Goal: Contribute content: Contribute content

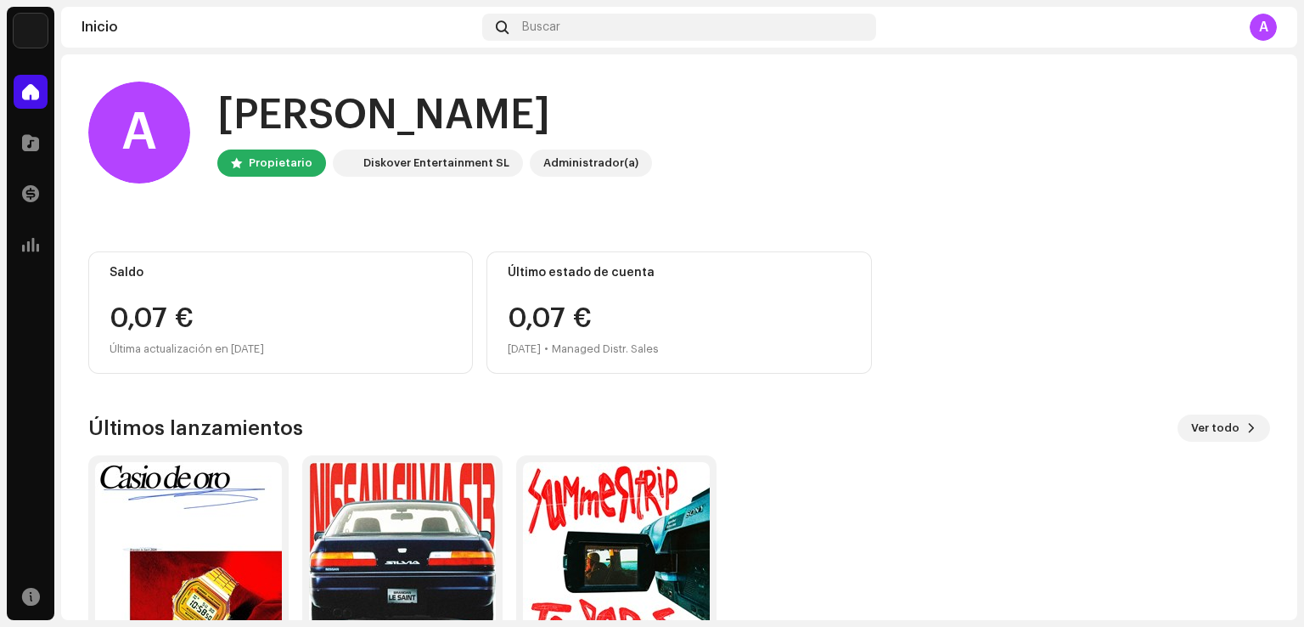
click at [1298, 173] on div "[PERSON_NAME] Inicio Catálogo Transacciones Estadísticas Recursos Inicio Buscar…" at bounding box center [652, 313] width 1304 height 627
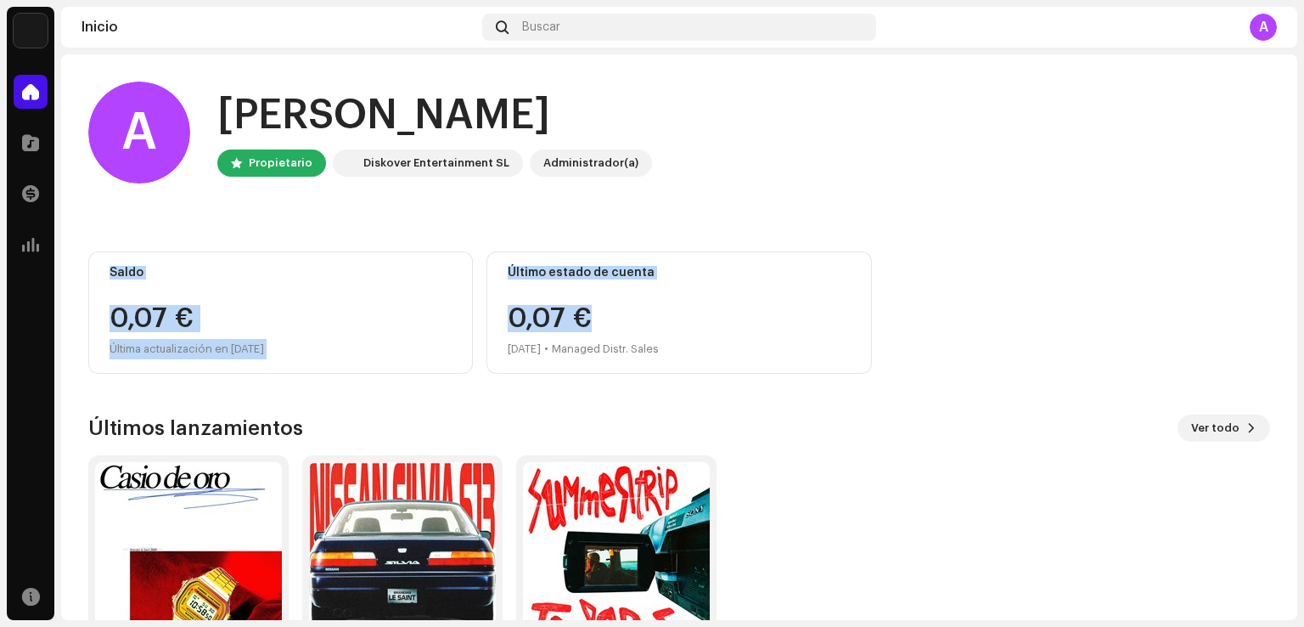
drag, startPoint x: 1297, startPoint y: 167, endPoint x: 1300, endPoint y: 279, distance: 112.1
click at [1303, 292] on div "[PERSON_NAME] Inicio Catálogo Transacciones Estadísticas Recursos Inicio Buscar…" at bounding box center [652, 313] width 1304 height 627
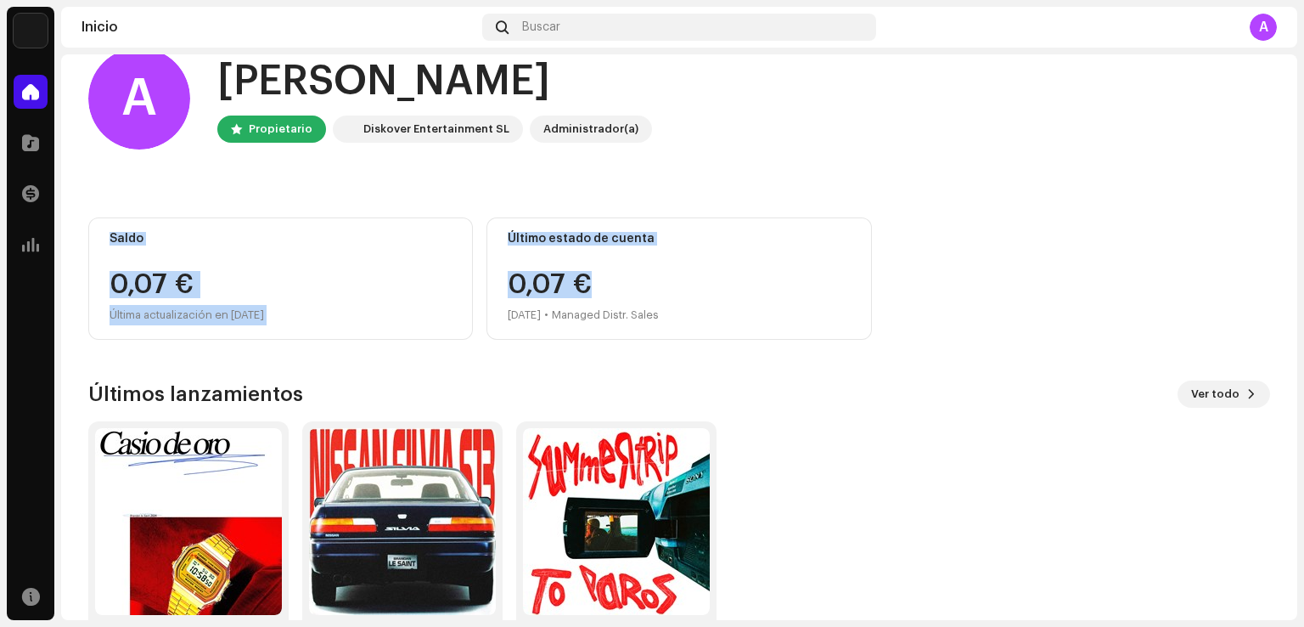
scroll to position [48, 0]
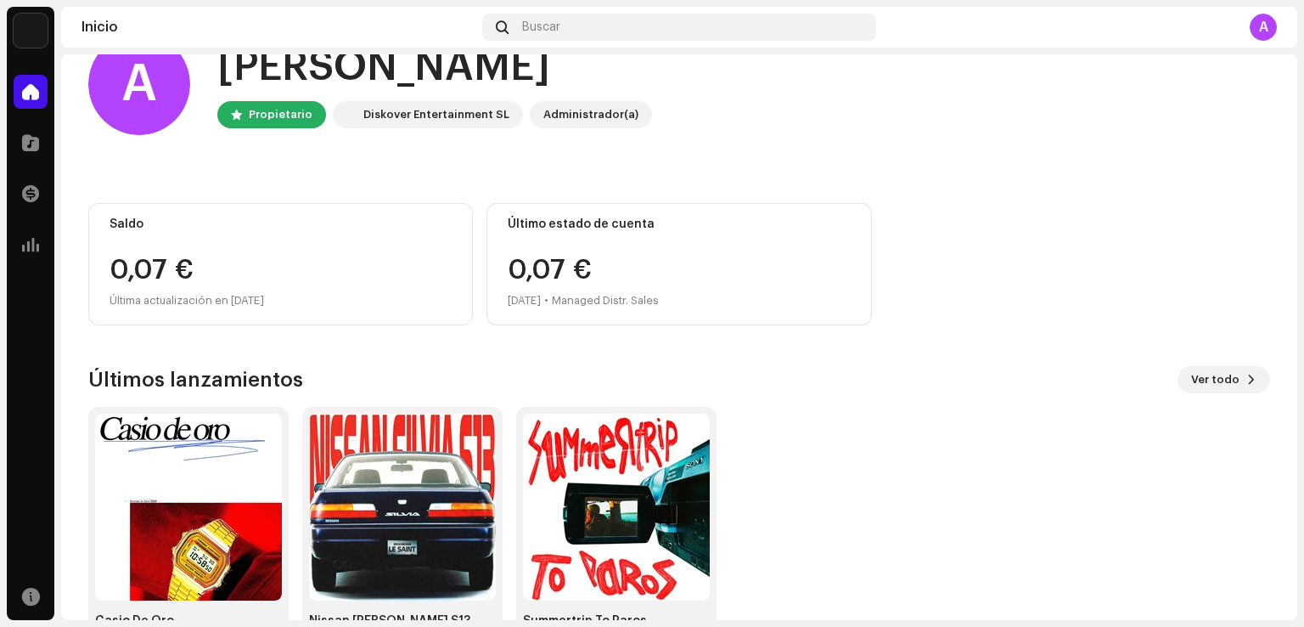
click at [58, 143] on div "[PERSON_NAME] Inicio Catálogo Transacciones Estadísticas Recursos Inicio Buscar…" at bounding box center [652, 313] width 1304 height 627
click at [26, 144] on span at bounding box center [30, 143] width 17 height 14
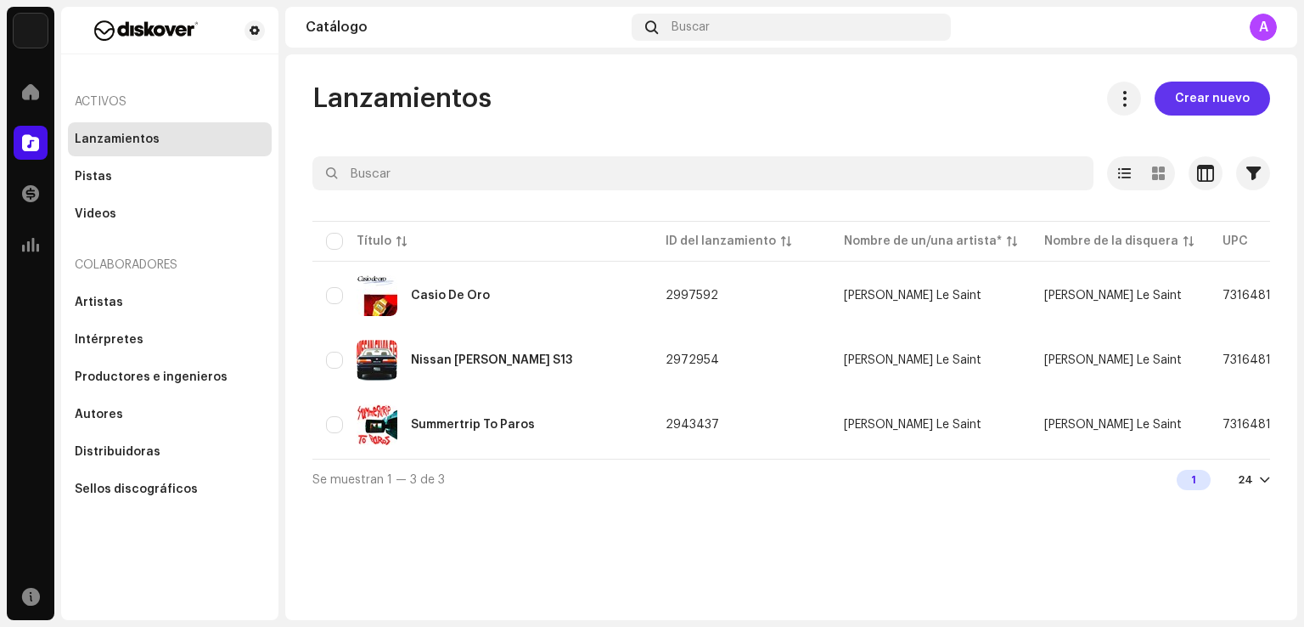
click at [1206, 105] on span "Crear nuevo" at bounding box center [1212, 99] width 75 height 34
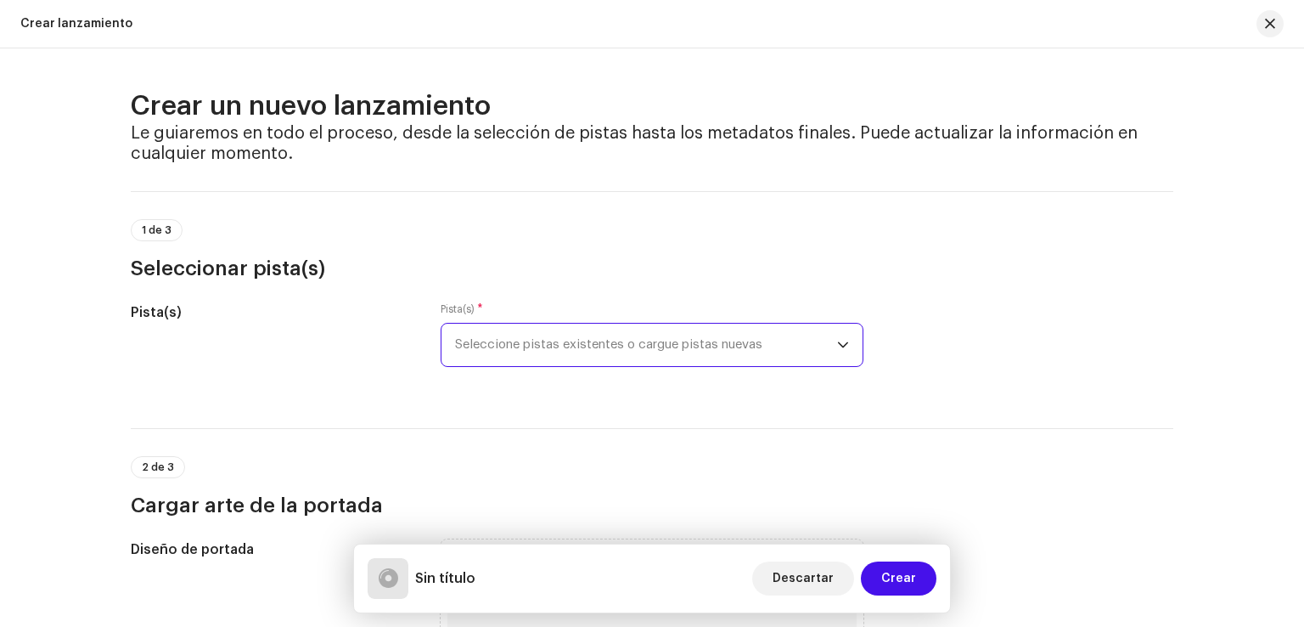
click at [680, 346] on span "Seleccione pistas existentes o cargue pistas nuevas" at bounding box center [646, 345] width 382 height 42
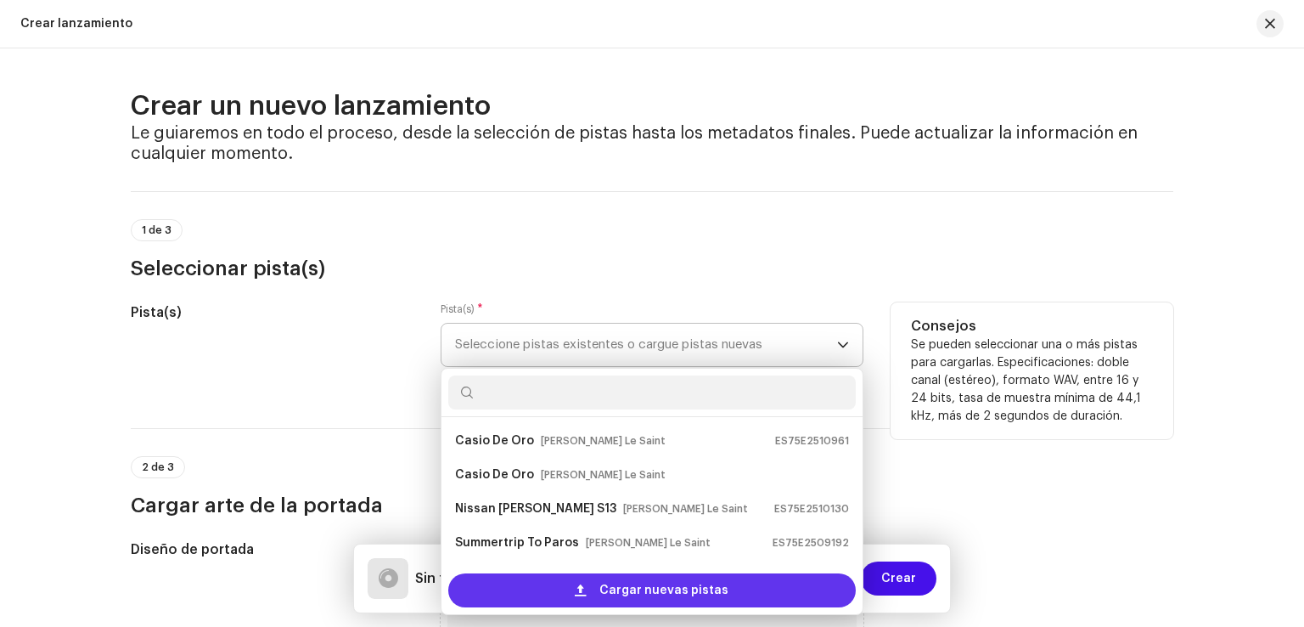
click at [586, 594] on span at bounding box center [580, 590] width 11 height 14
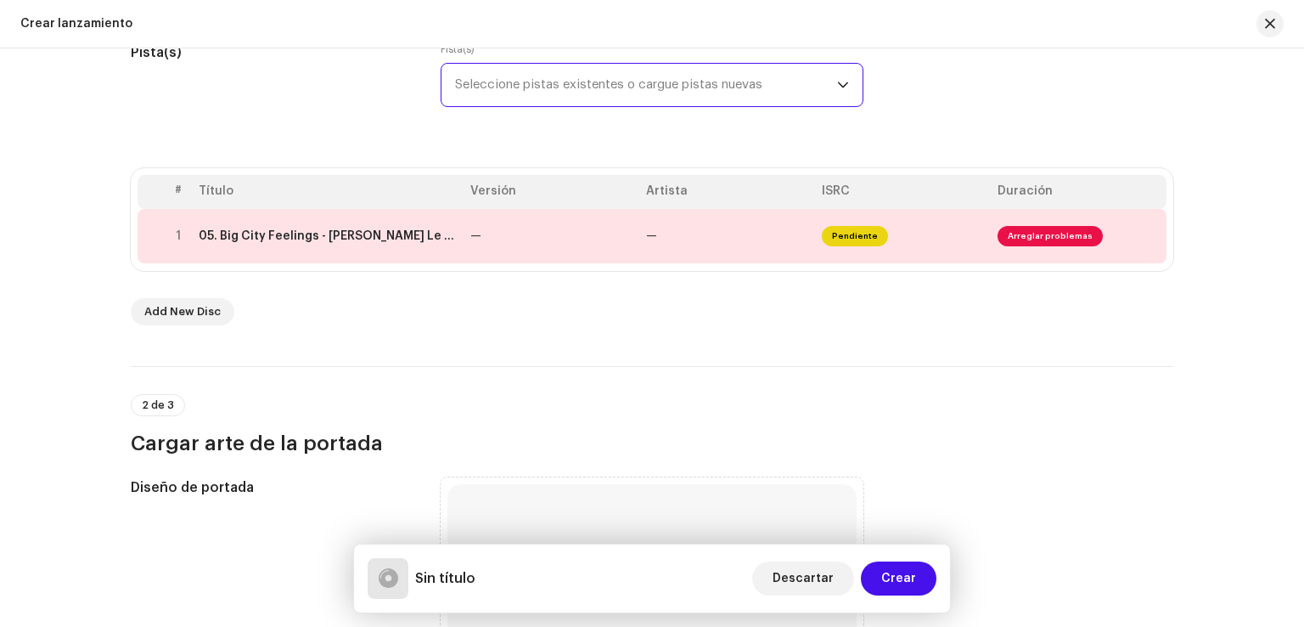
scroll to position [276, 0]
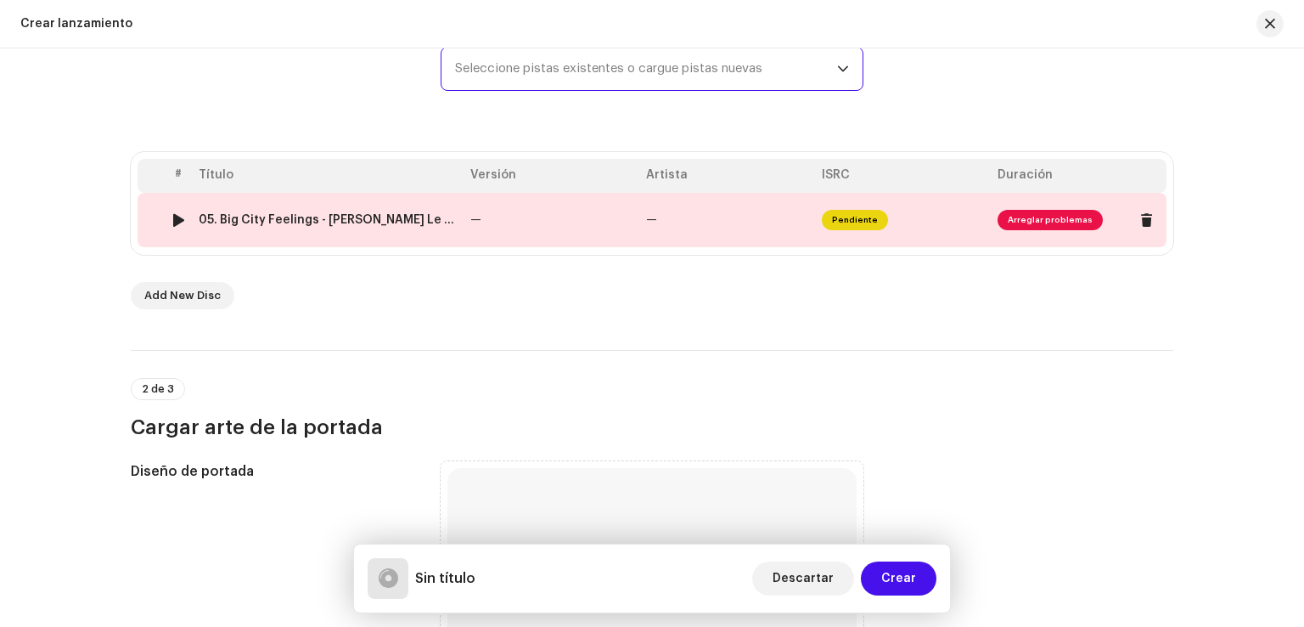
click at [1033, 221] on span "Arreglar problemas" at bounding box center [1050, 220] width 105 height 20
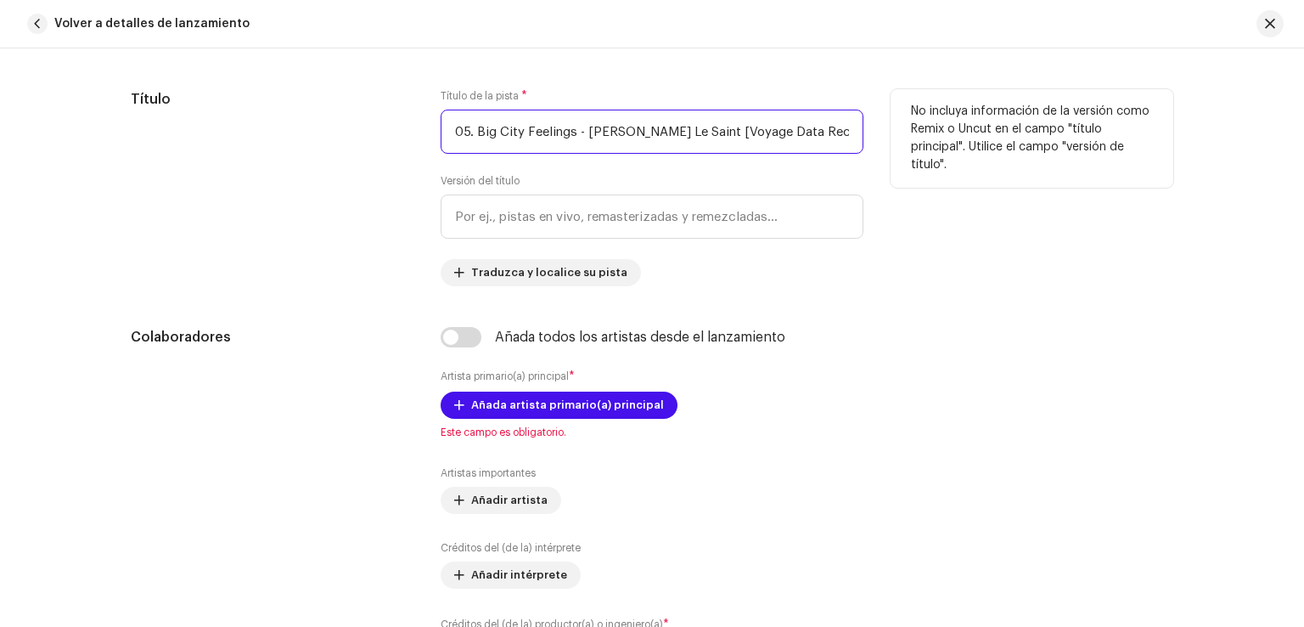
scroll to position [0, 91]
drag, startPoint x: 451, startPoint y: 131, endPoint x: 1010, endPoint y: 134, distance: 558.7
click at [1010, 134] on div "Título Título de la pista * 05. Big City Feelings - [PERSON_NAME] Le Saint [Voy…" at bounding box center [652, 187] width 1043 height 197
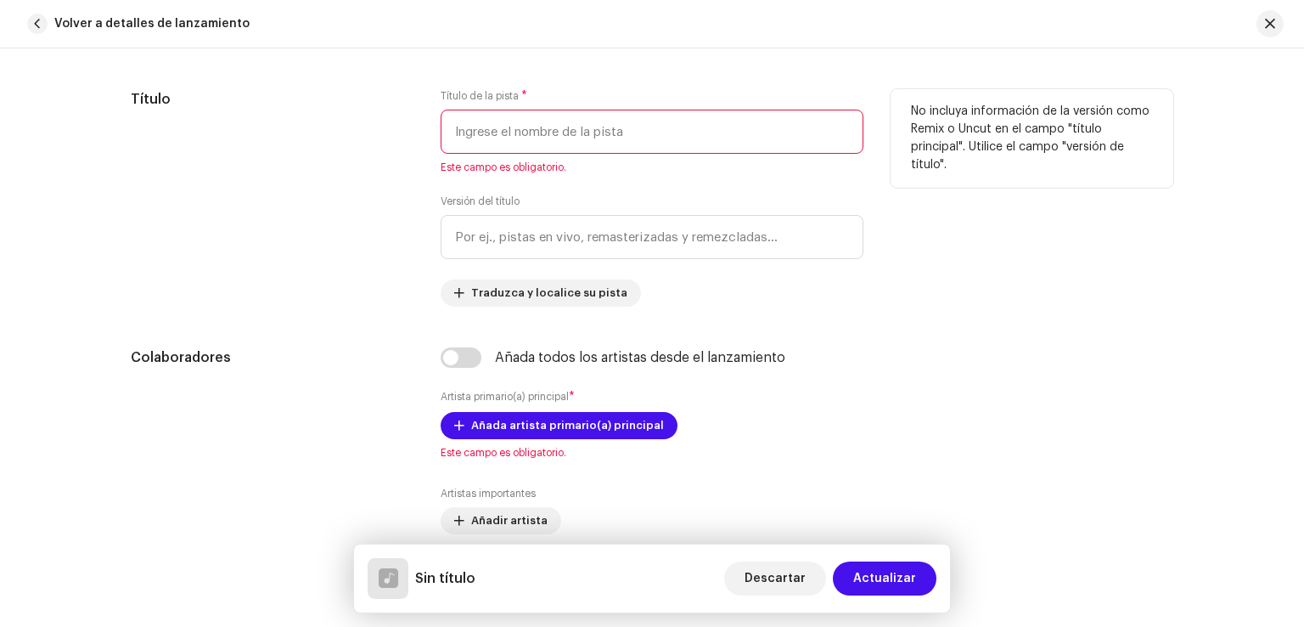
scroll to position [0, 0]
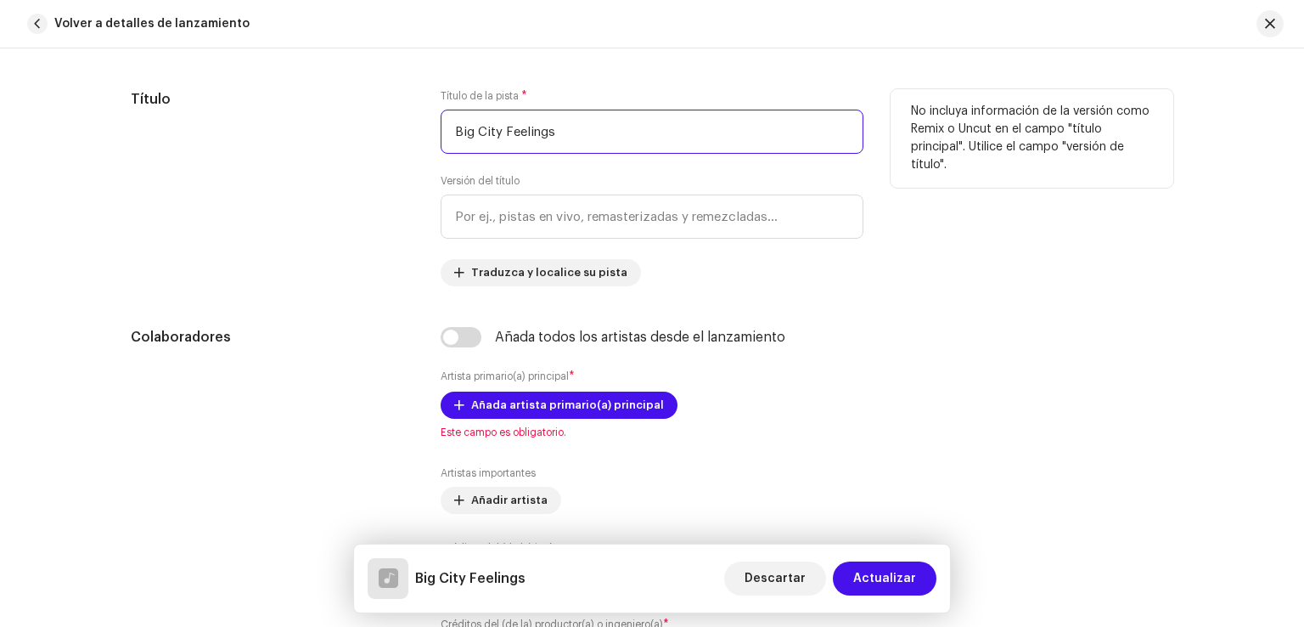
type input "Big City Feelings"
click at [649, 277] on div "Título de la pista * Big City Feelings Versión del título Traduzca y localice s…" at bounding box center [652, 187] width 423 height 197
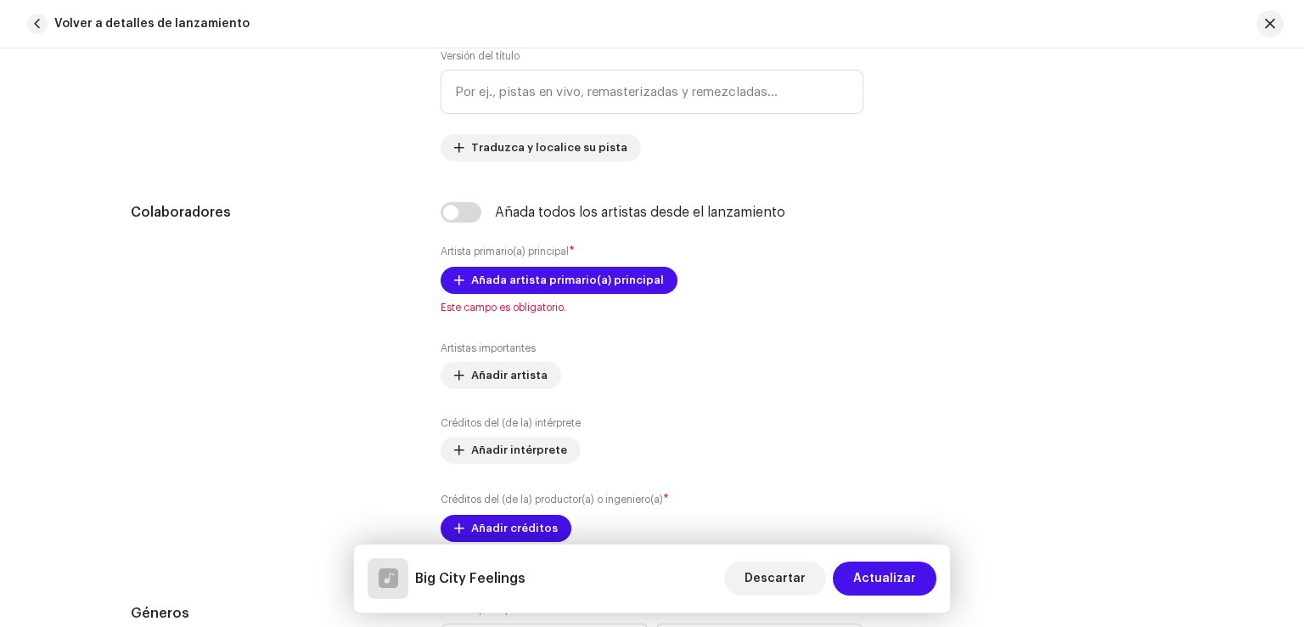
scroll to position [859, 0]
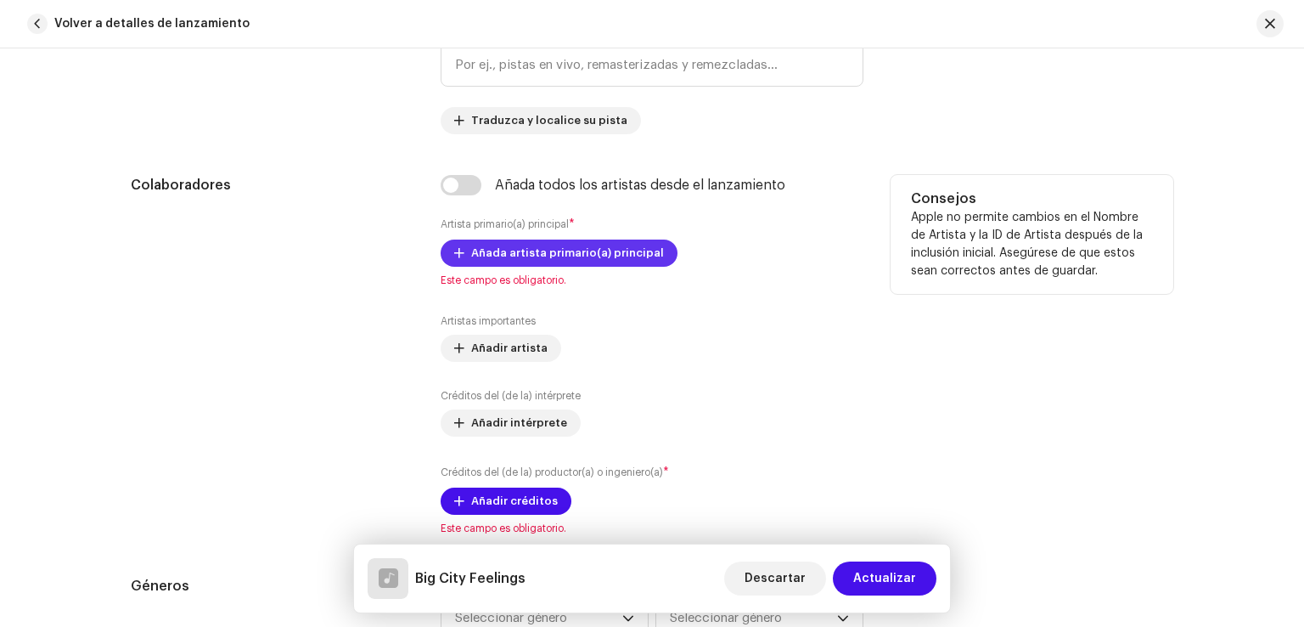
click at [506, 247] on span "Añada artista primario(a) principal" at bounding box center [567, 253] width 193 height 34
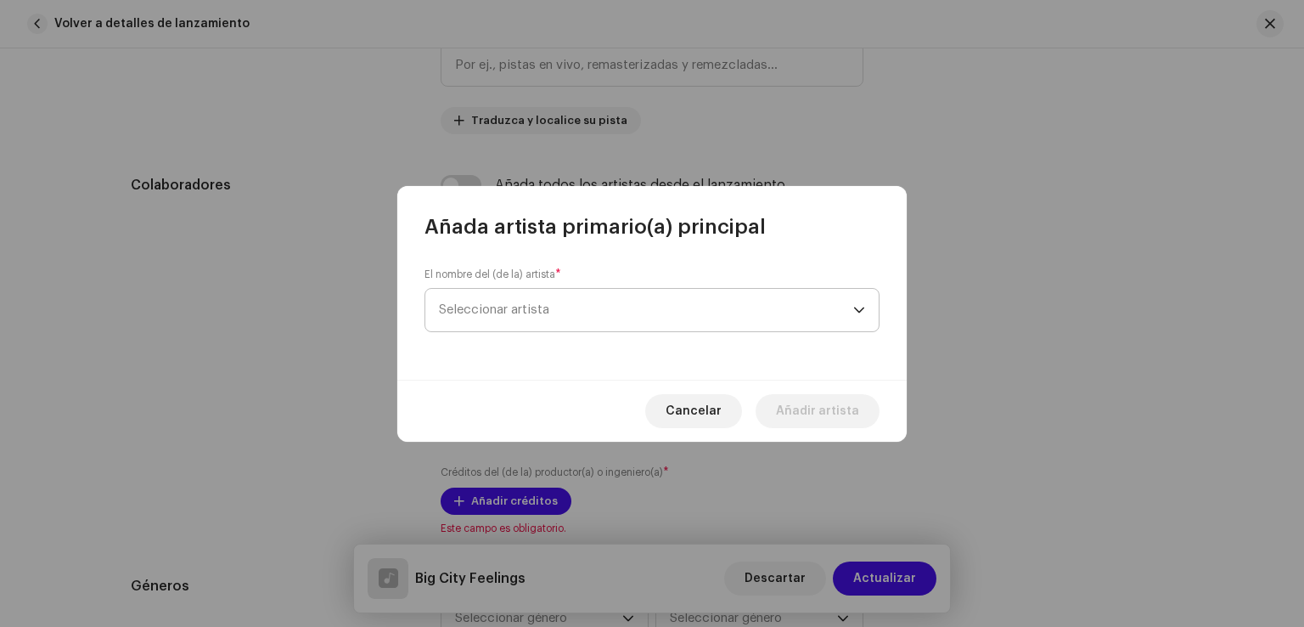
click at [524, 313] on span "Seleccionar artista" at bounding box center [494, 309] width 110 height 13
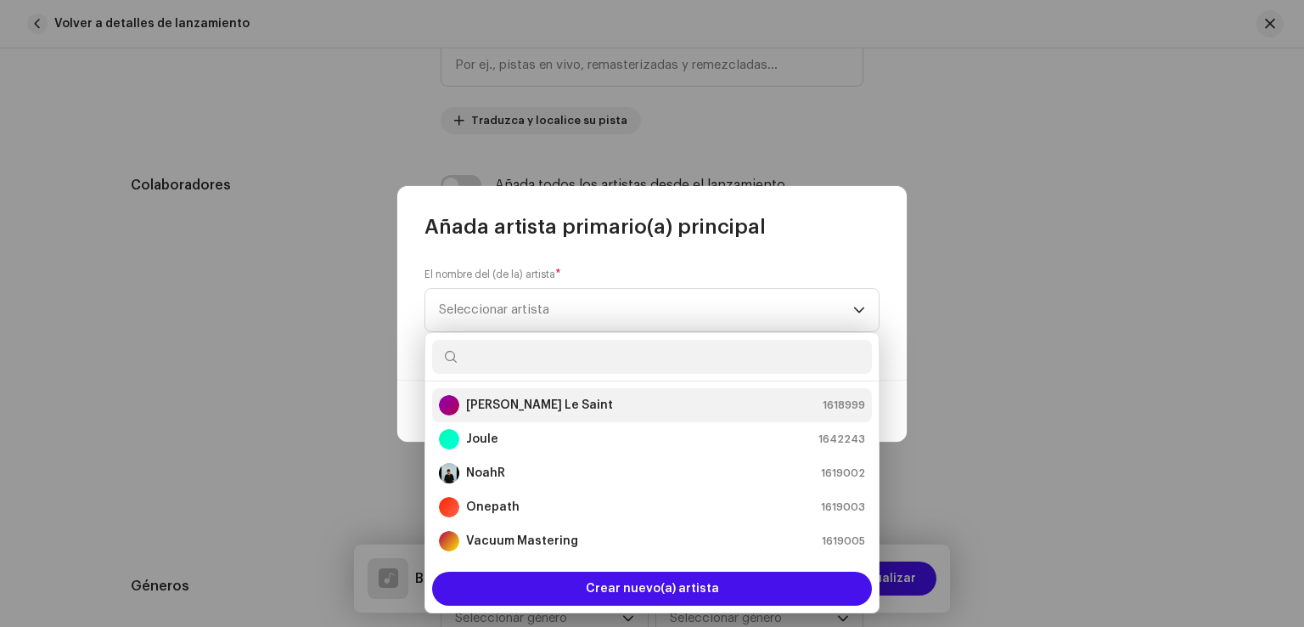
click at [517, 401] on strong "[PERSON_NAME] Le Saint" at bounding box center [539, 405] width 147 height 17
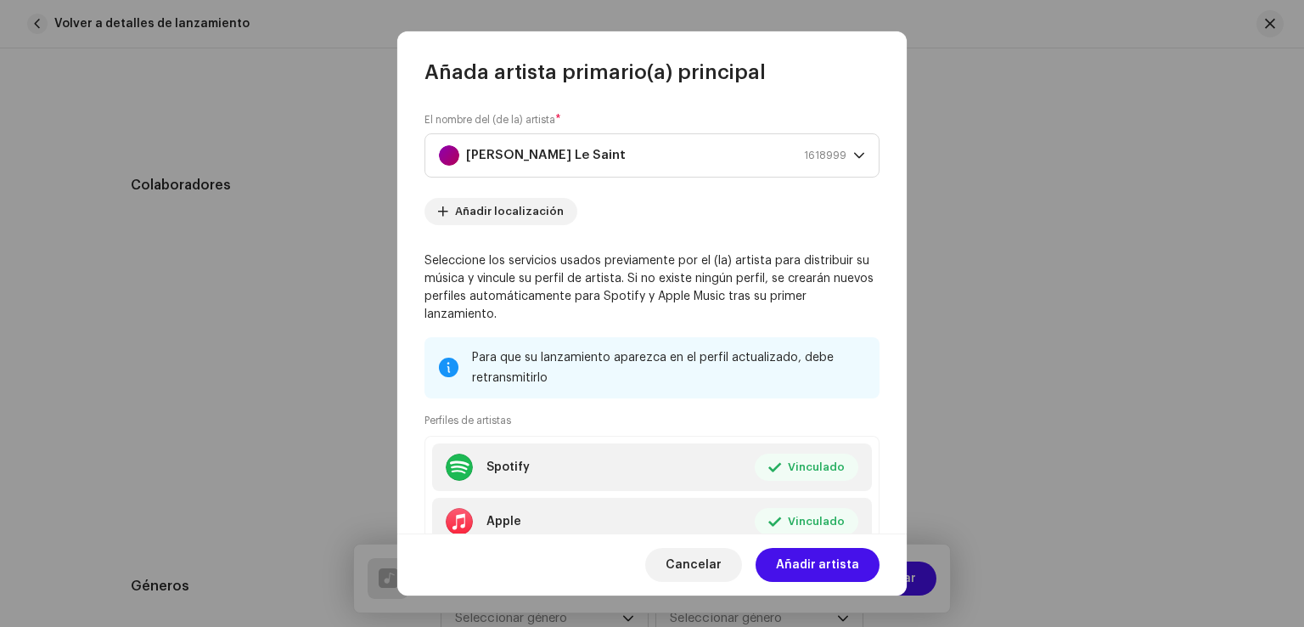
scroll to position [121, 0]
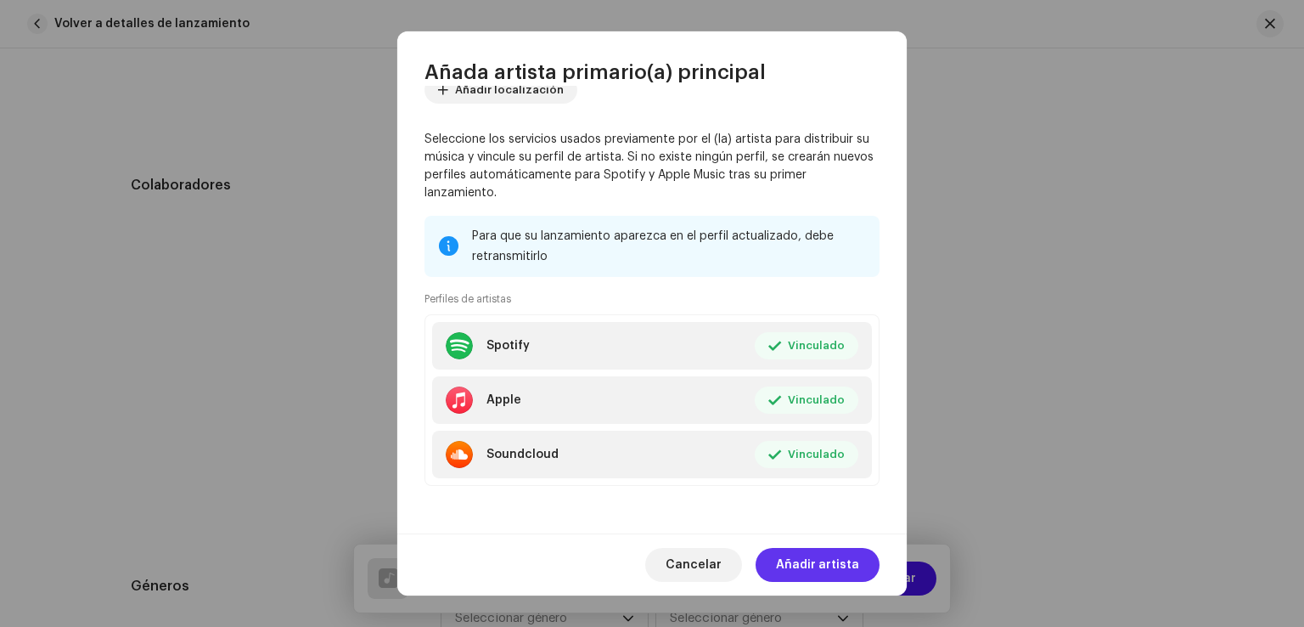
click at [834, 558] on span "Añadir artista" at bounding box center [817, 565] width 83 height 34
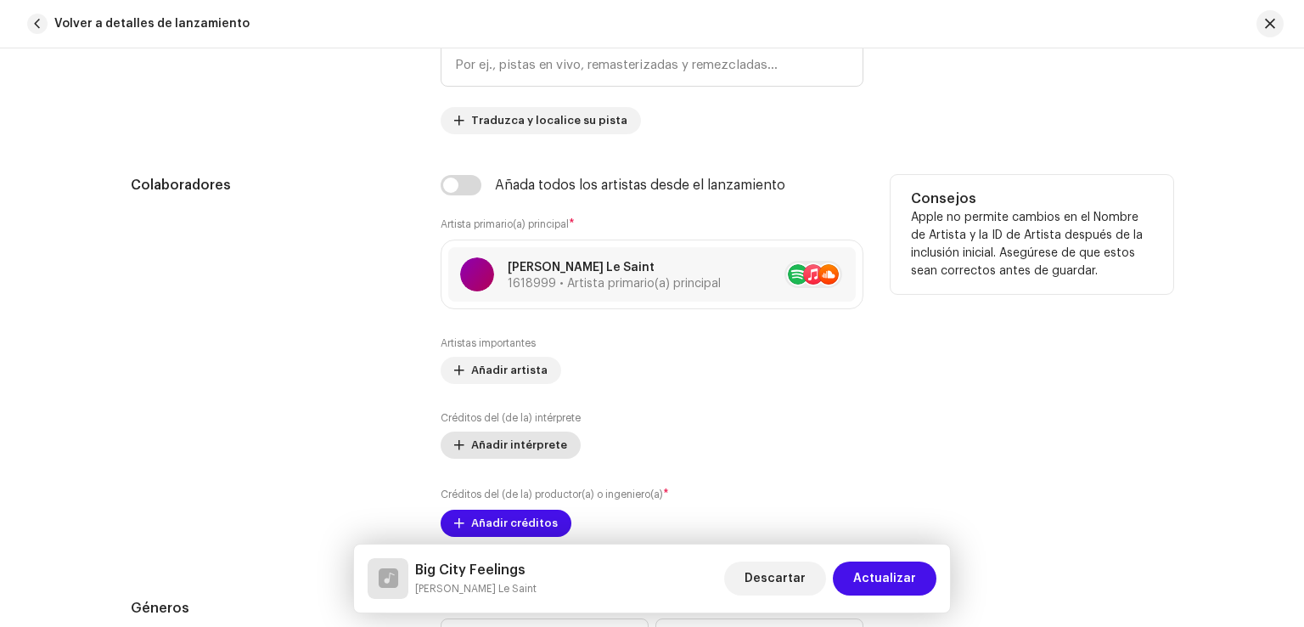
click at [504, 442] on span "Añadir intérprete" at bounding box center [519, 445] width 96 height 34
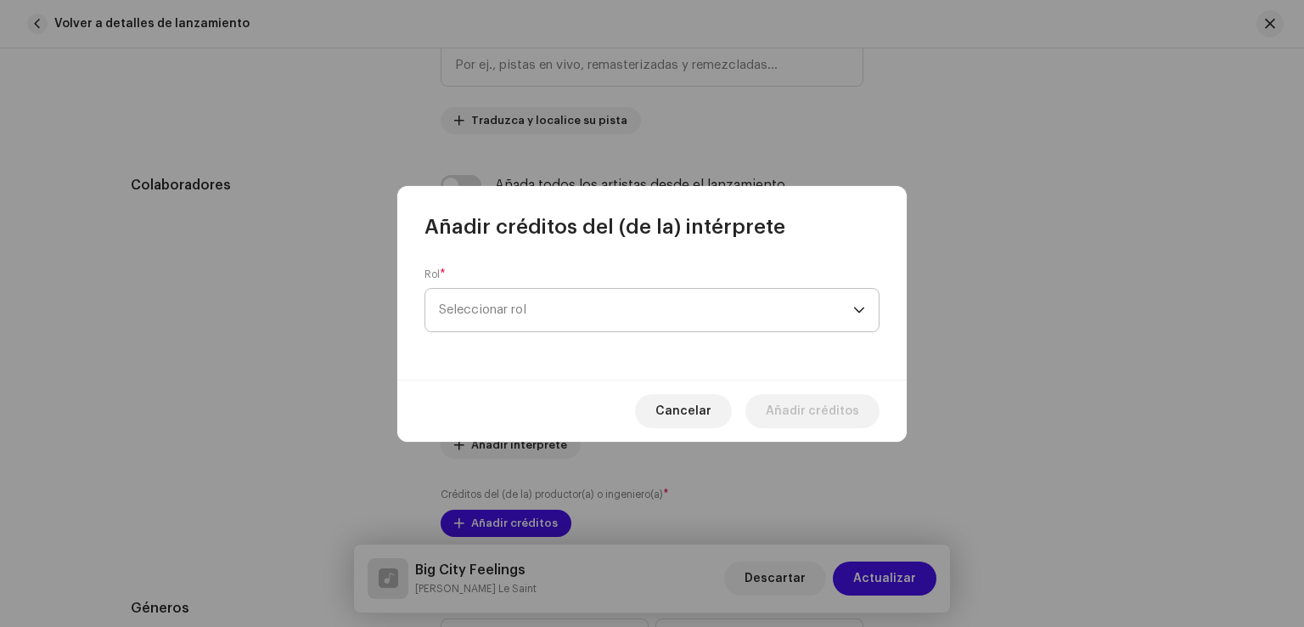
click at [645, 303] on span "Seleccionar rol" at bounding box center [646, 310] width 414 height 42
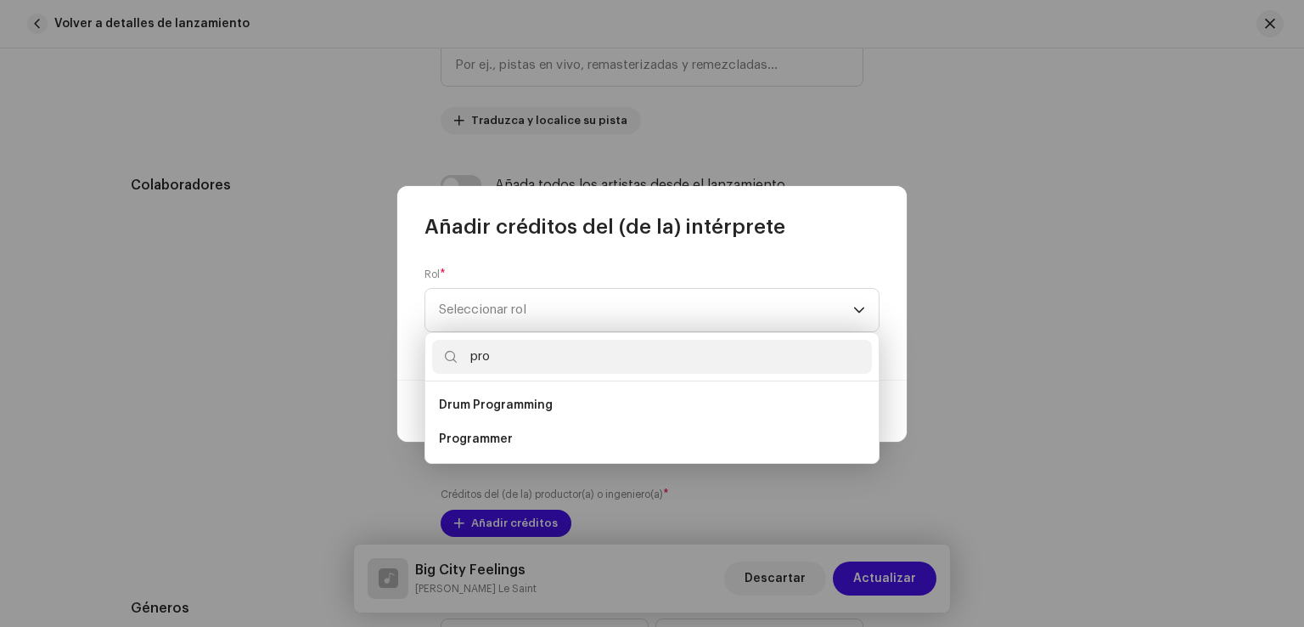
type input "prod"
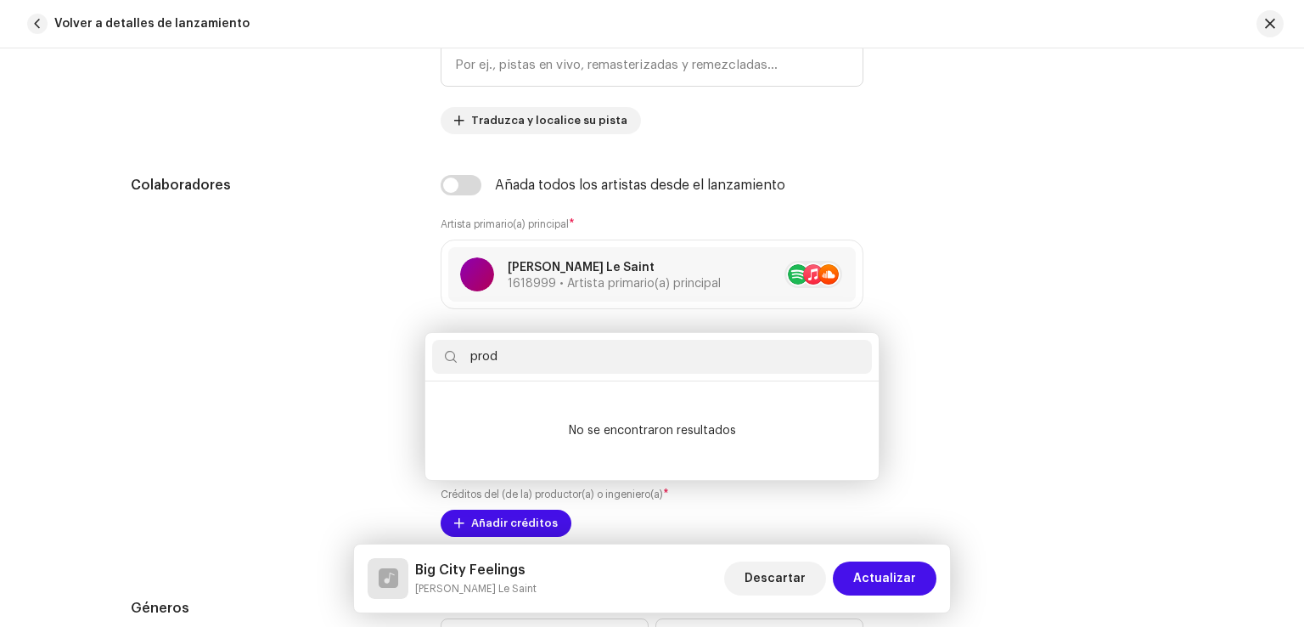
click at [922, 388] on div "Añadir créditos del (de la) intérprete Rol * Seleccionar rol Cancelar Añadir cr…" at bounding box center [652, 313] width 1304 height 627
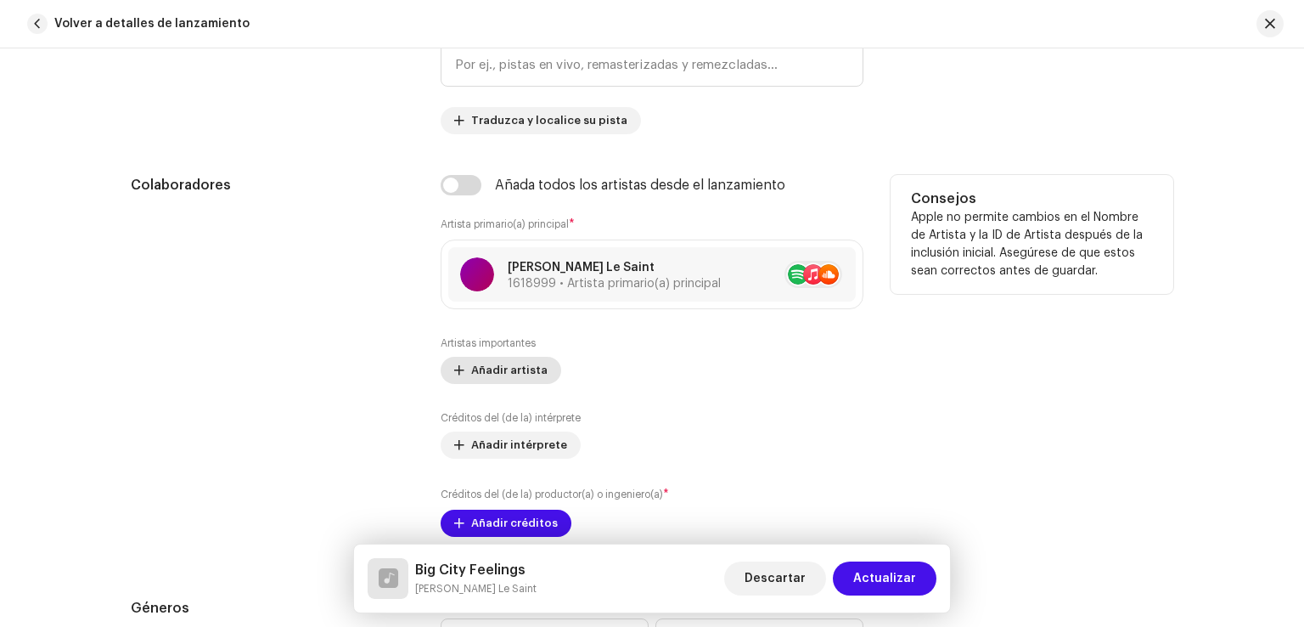
click at [514, 372] on span "Añadir artista" at bounding box center [509, 370] width 76 height 34
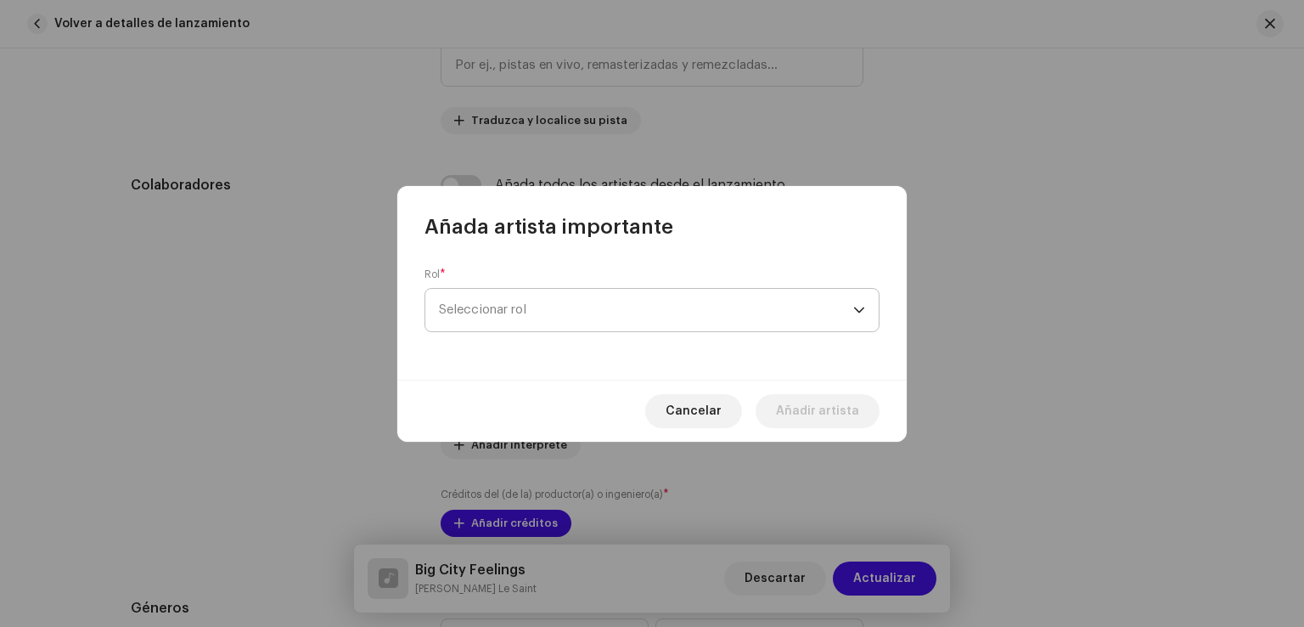
click at [569, 310] on span "Seleccionar rol" at bounding box center [646, 310] width 414 height 42
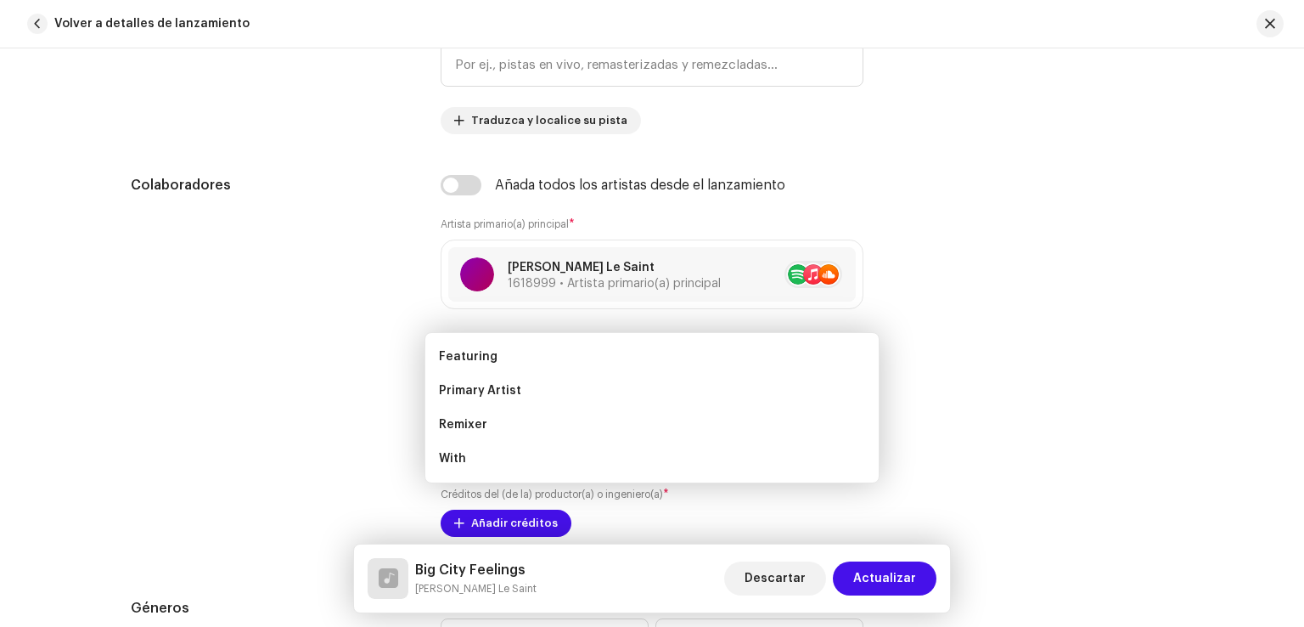
click at [1009, 341] on div "Añada artista importante Rol * Seleccionar rol Cancelar Añadir artista" at bounding box center [652, 313] width 1304 height 627
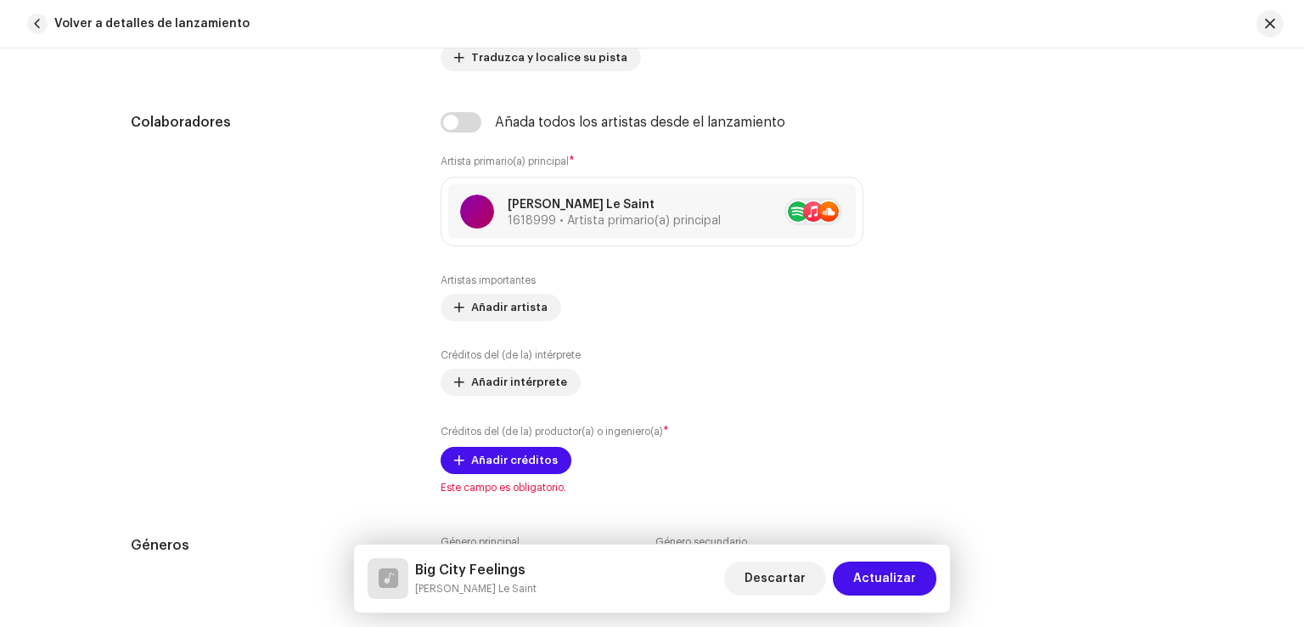
scroll to position [936, 0]
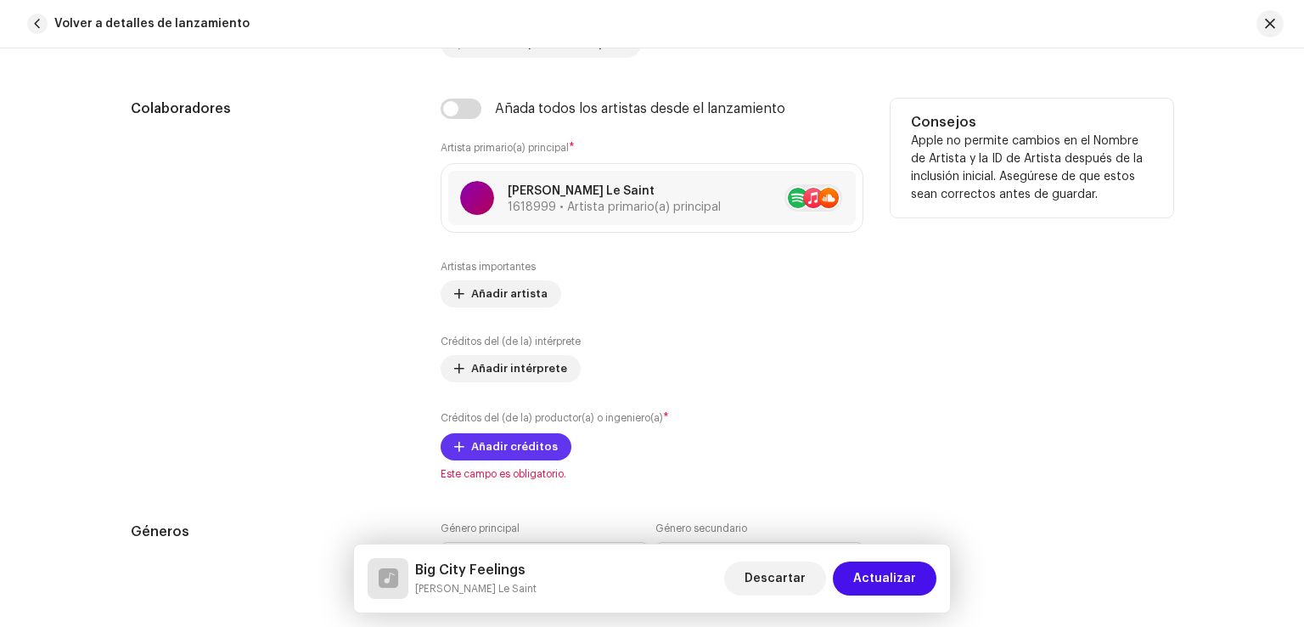
click at [494, 447] on span "Añadir créditos" at bounding box center [514, 447] width 87 height 34
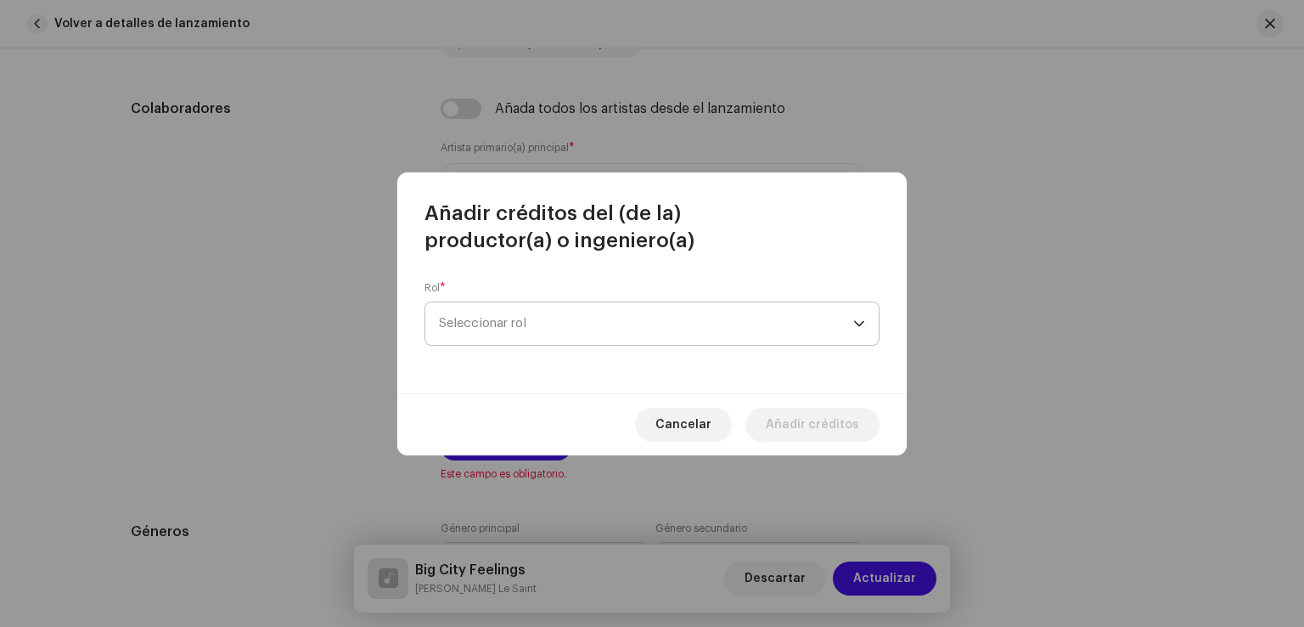
click at [606, 337] on span "Seleccionar rol" at bounding box center [646, 323] width 414 height 42
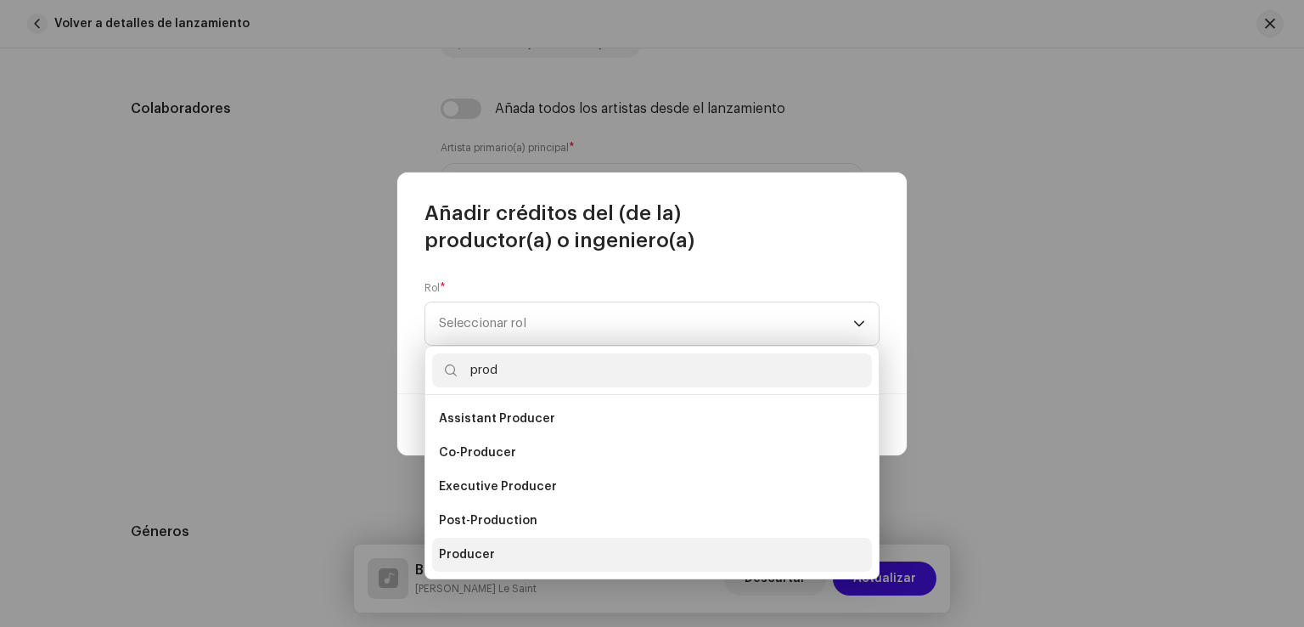
type input "prod"
click at [524, 549] on li "Producer" at bounding box center [652, 554] width 440 height 34
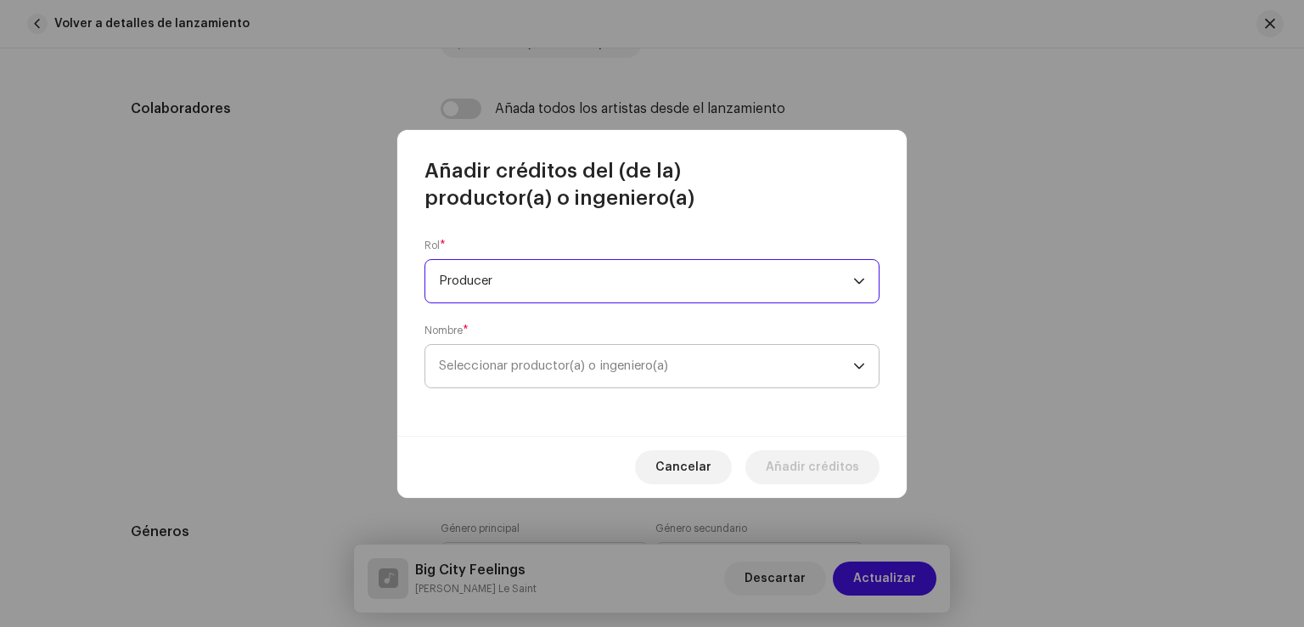
click at [554, 368] on span "Seleccionar productor(a) o ingeniero(a)" at bounding box center [553, 365] width 229 height 13
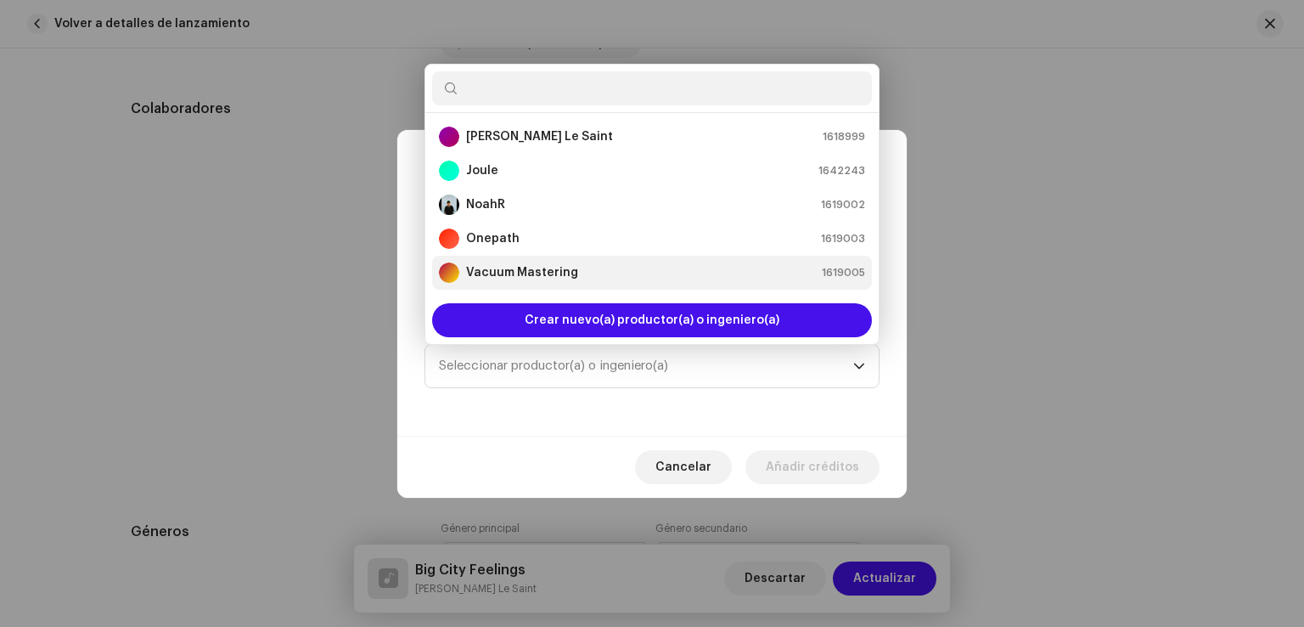
scroll to position [27, 0]
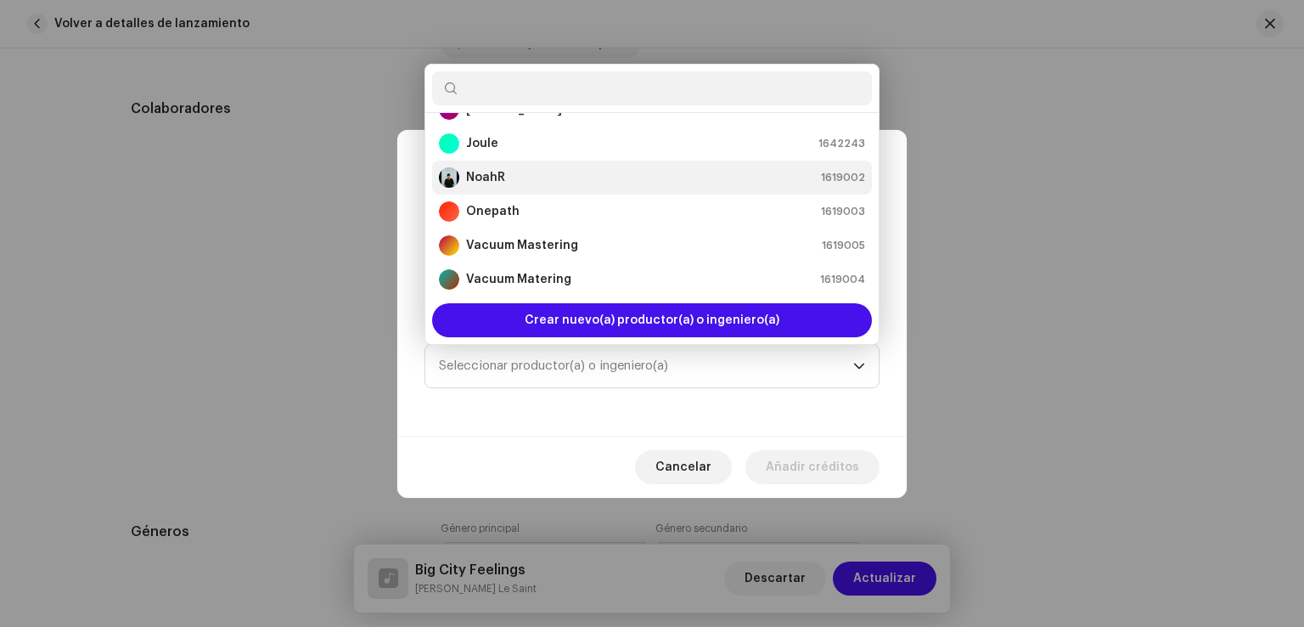
click at [514, 179] on div "NoahR 1619002" at bounding box center [652, 177] width 426 height 20
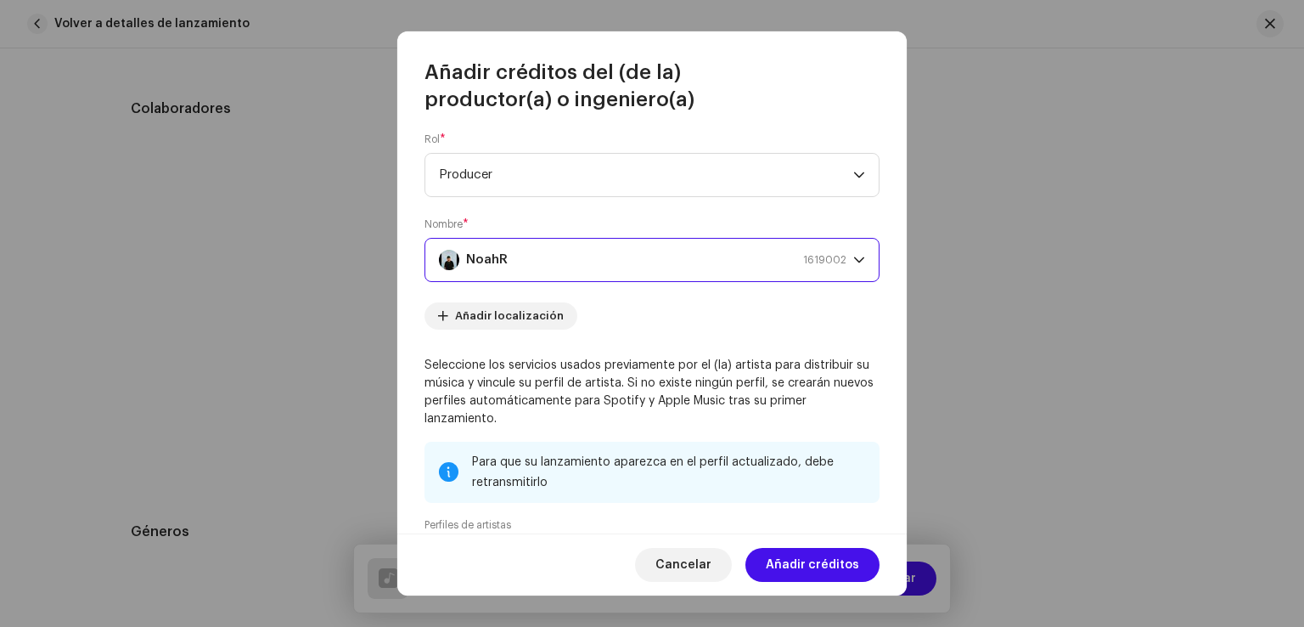
scroll to position [0, 0]
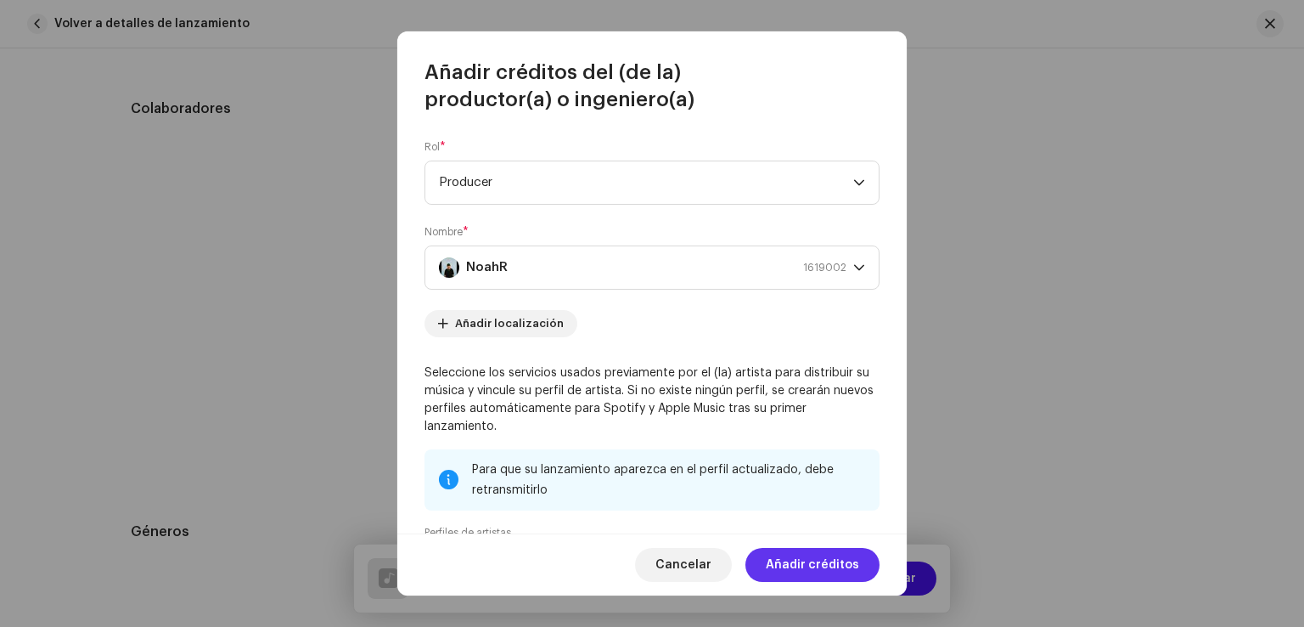
click at [843, 552] on span "Añadir créditos" at bounding box center [812, 565] width 93 height 34
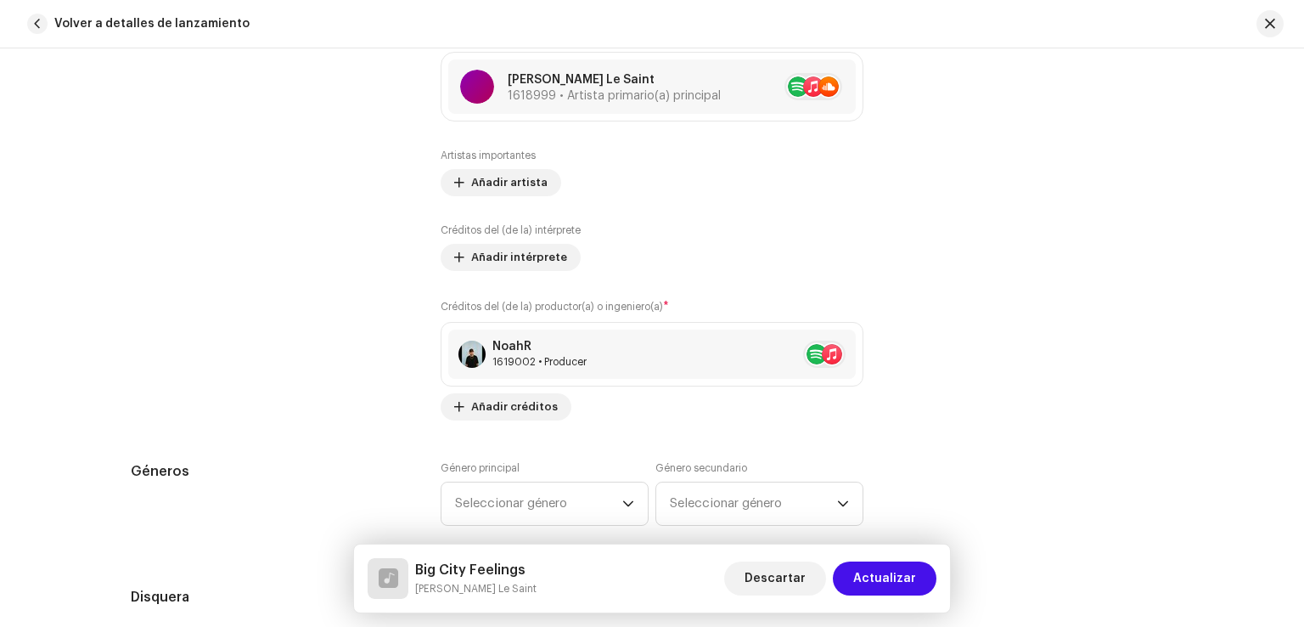
scroll to position [1120, 0]
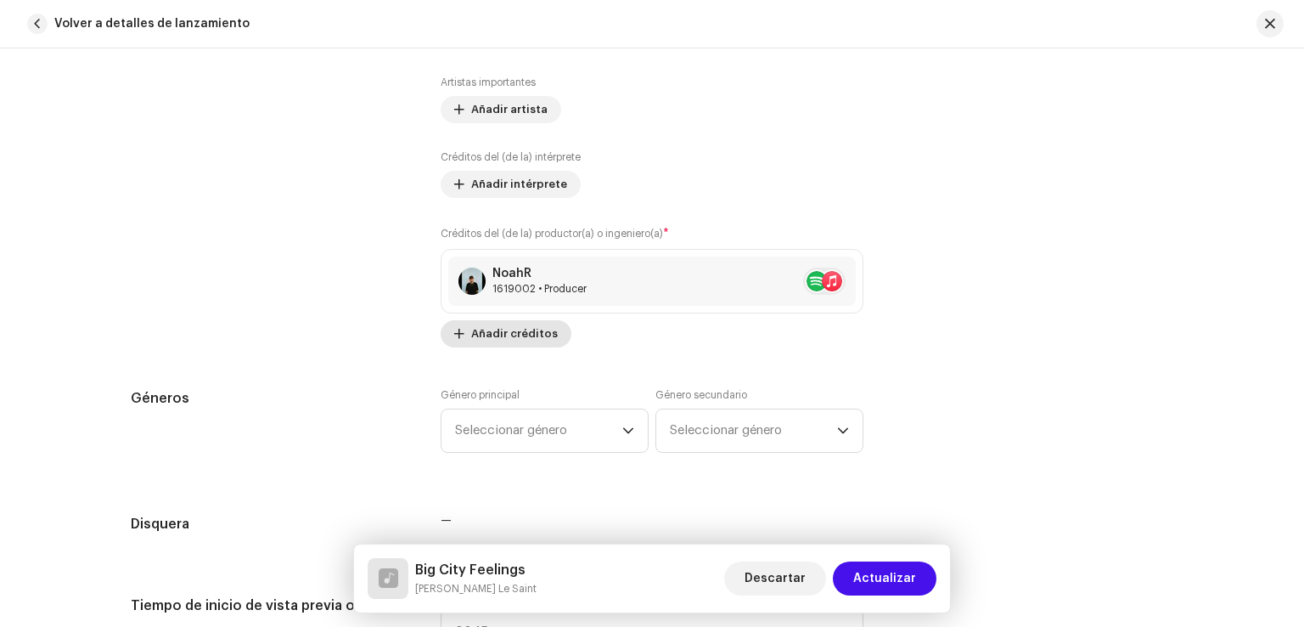
click at [543, 334] on span "Añadir créditos" at bounding box center [514, 334] width 87 height 34
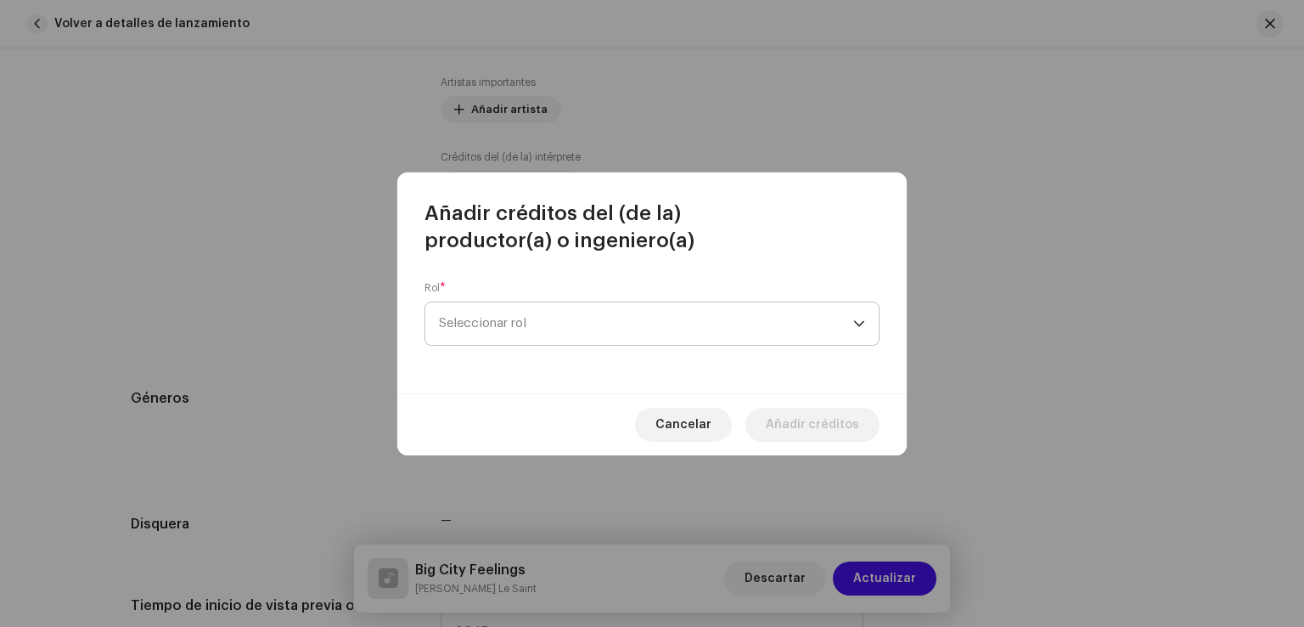
click at [575, 327] on span "Seleccionar rol" at bounding box center [646, 323] width 414 height 42
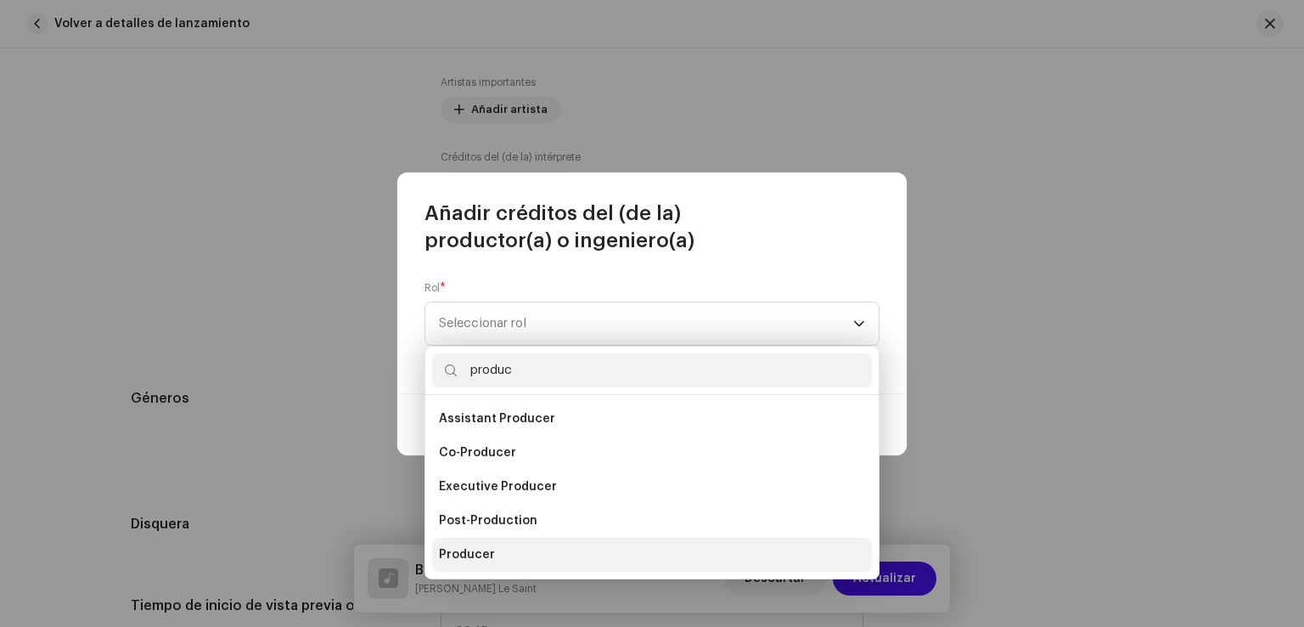
type input "produc"
click at [509, 554] on li "Producer" at bounding box center [652, 554] width 440 height 34
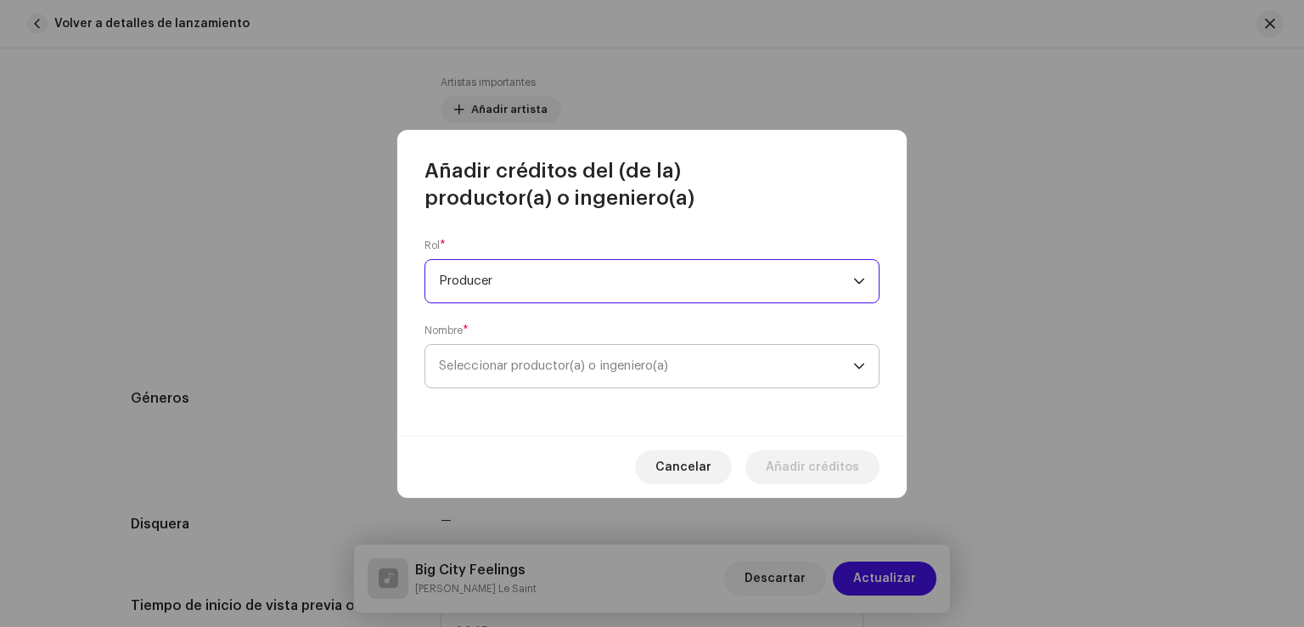
click at [547, 347] on span "Seleccionar productor(a) o ingeniero(a)" at bounding box center [646, 366] width 414 height 42
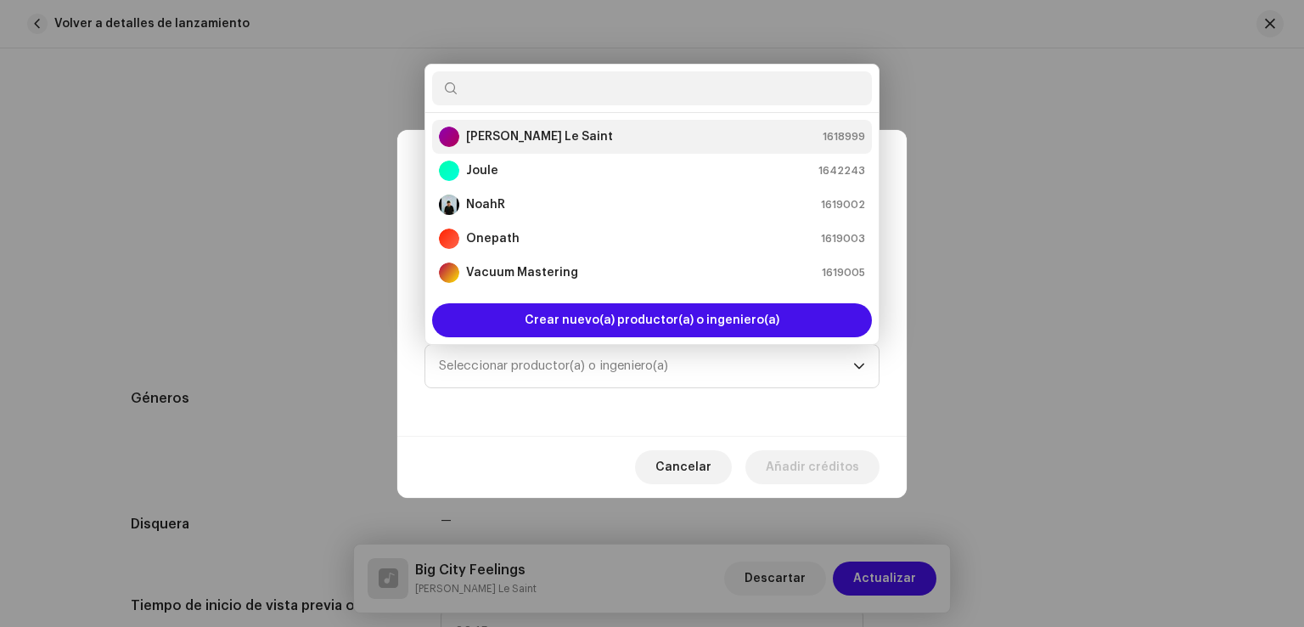
click at [522, 143] on strong "[PERSON_NAME] Le Saint" at bounding box center [539, 136] width 147 height 17
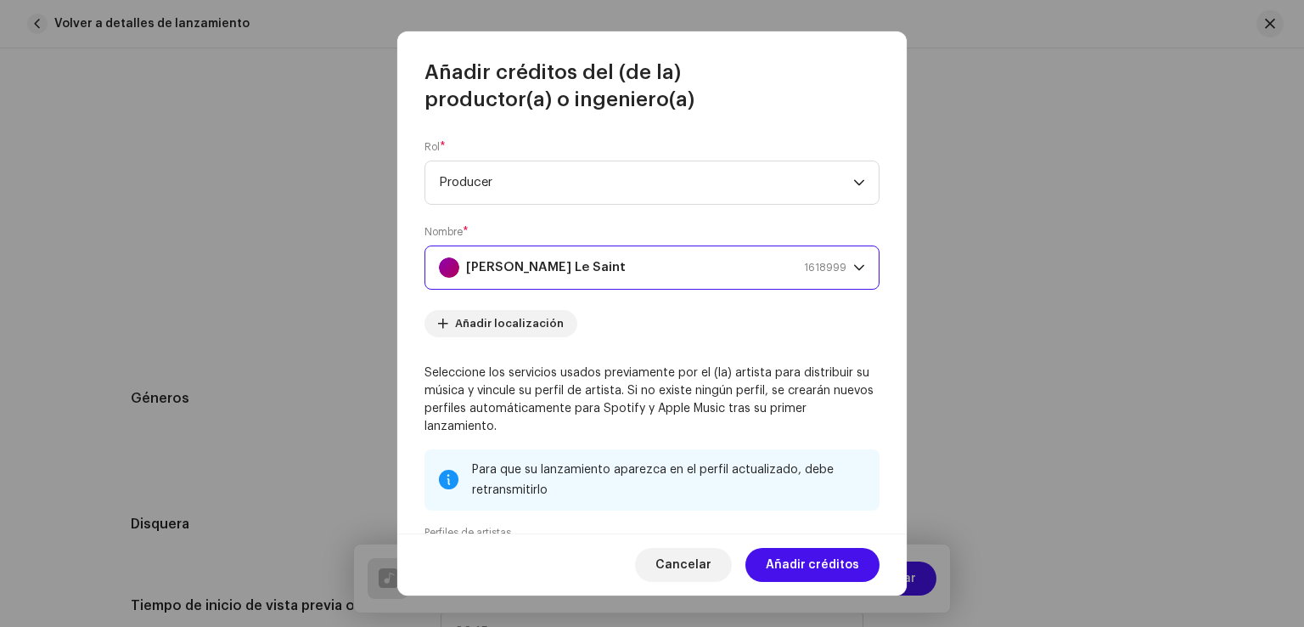
scroll to position [234, 0]
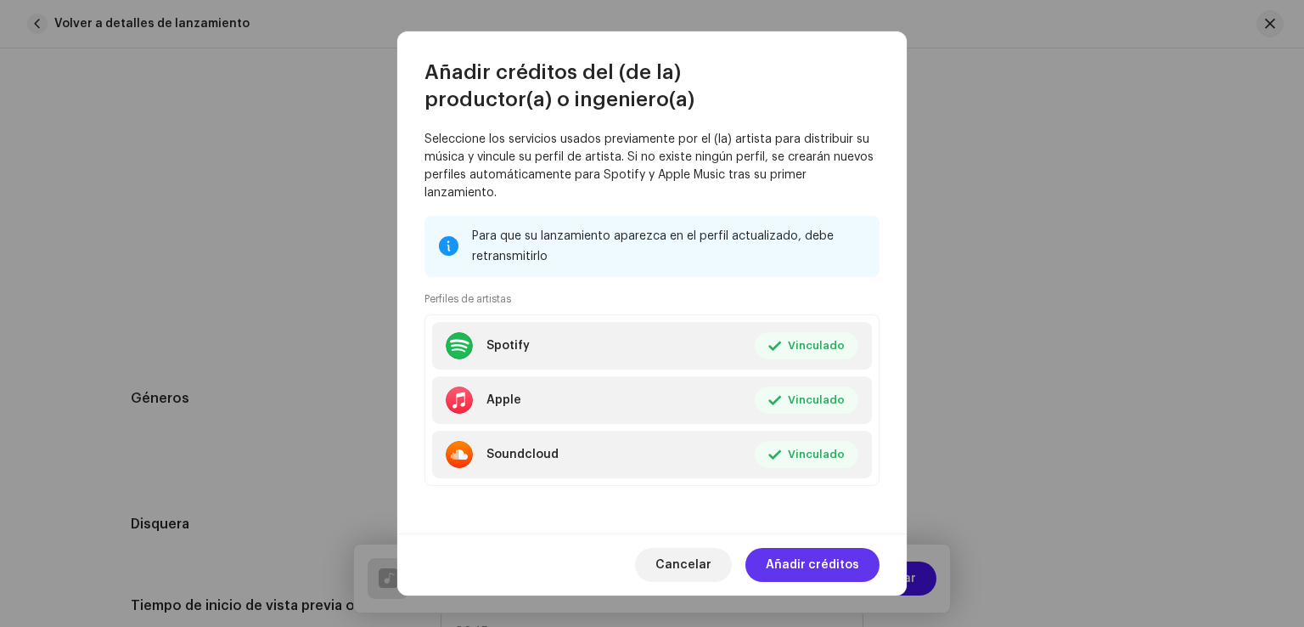
click at [837, 554] on span "Añadir créditos" at bounding box center [812, 565] width 93 height 34
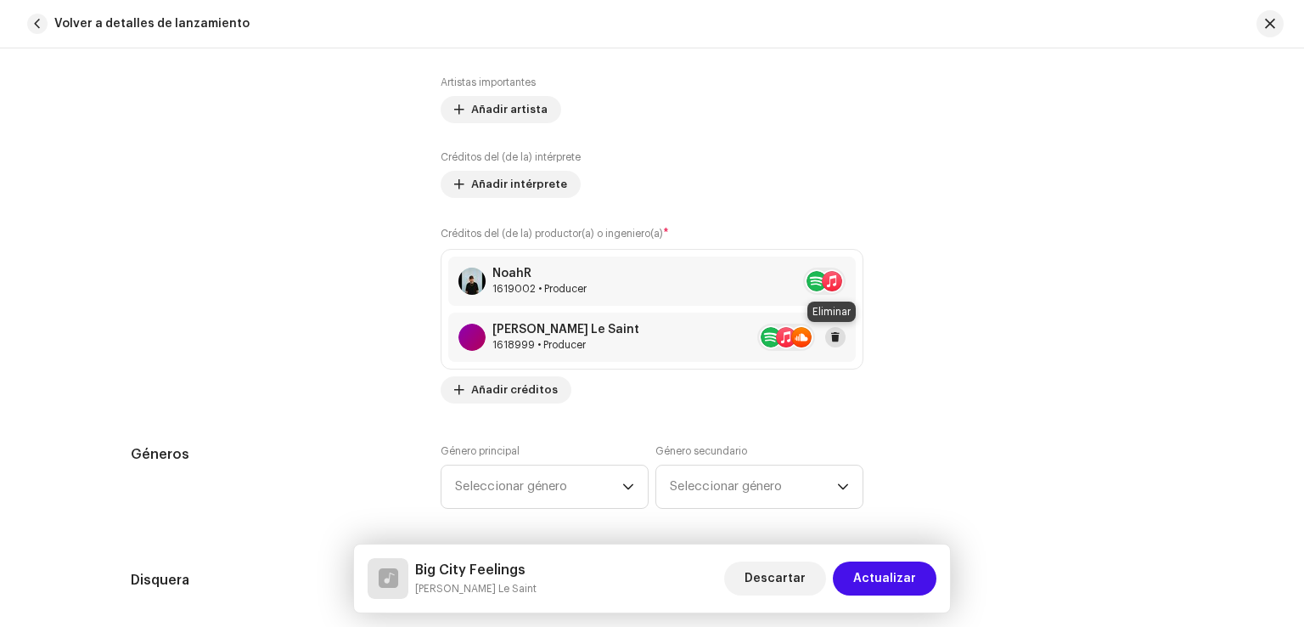
click at [835, 334] on span at bounding box center [835, 337] width 10 height 14
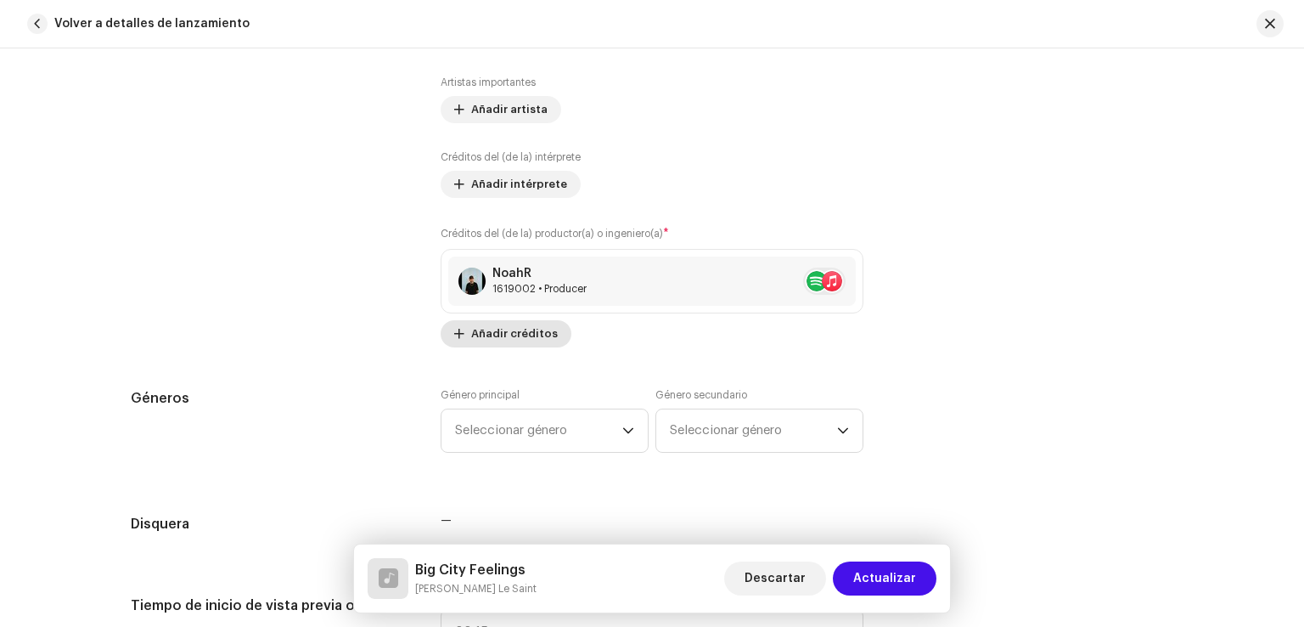
click at [472, 341] on span "Añadir créditos" at bounding box center [514, 334] width 87 height 34
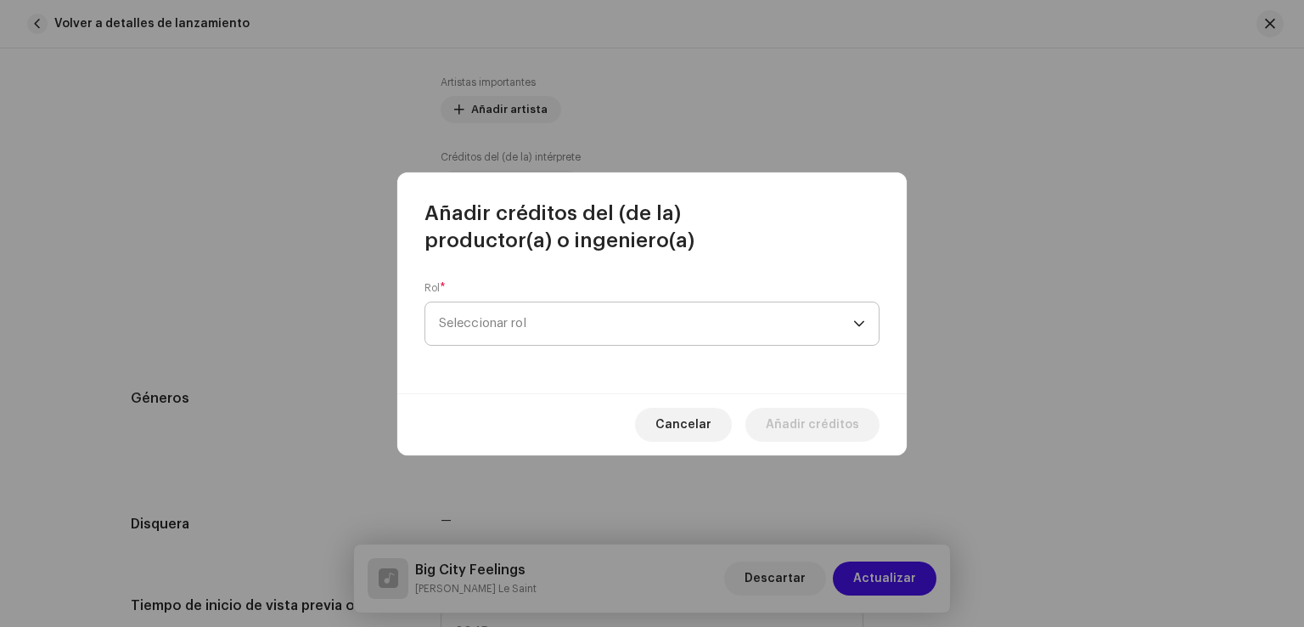
click at [519, 323] on span "Seleccionar rol" at bounding box center [646, 323] width 414 height 42
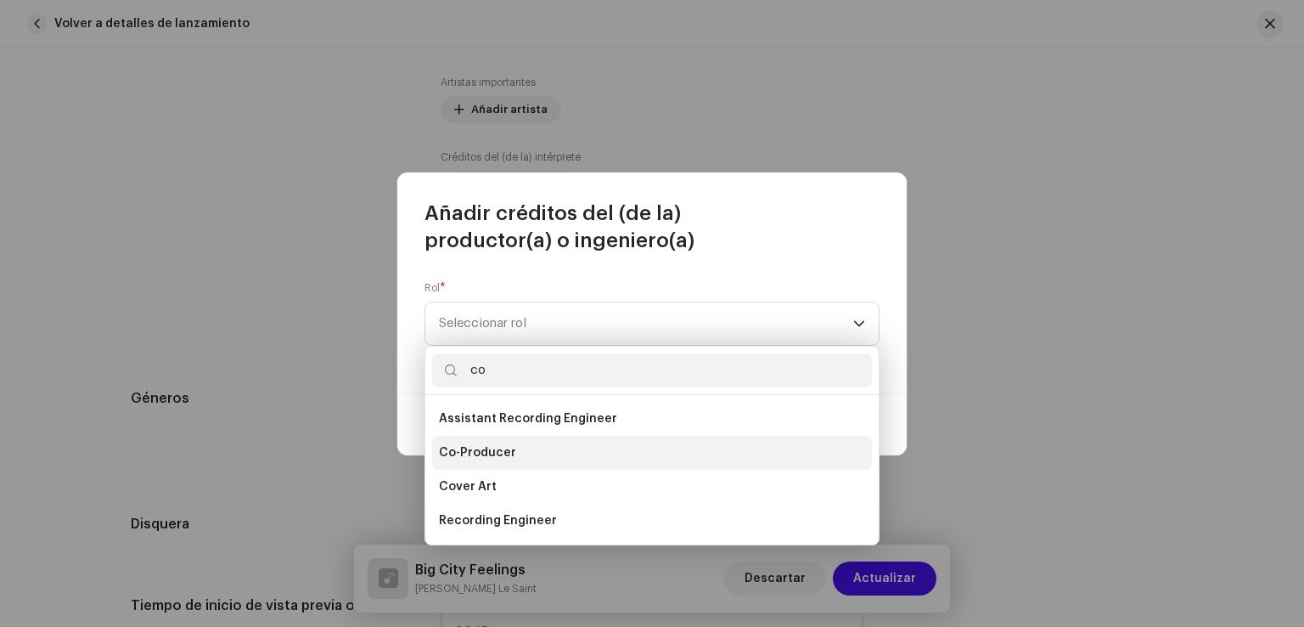
type input "co"
click at [496, 460] on li "Co-Producer" at bounding box center [652, 453] width 440 height 34
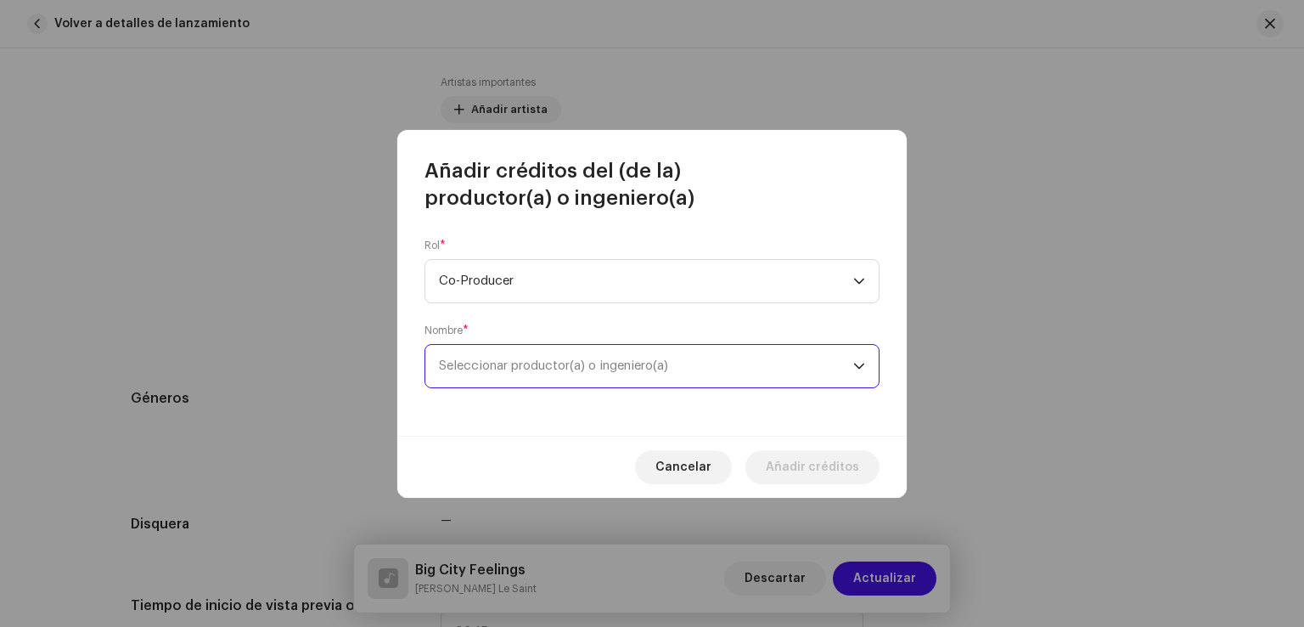
click at [562, 377] on span "Seleccionar productor(a) o ingeniero(a)" at bounding box center [646, 366] width 414 height 42
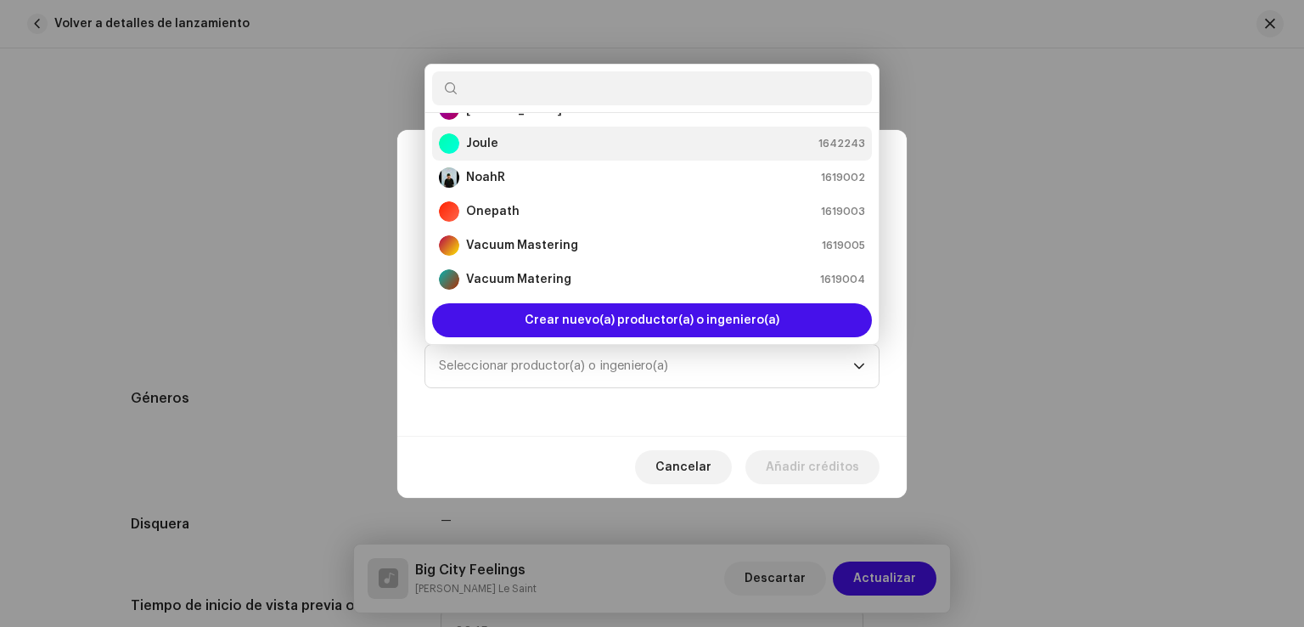
scroll to position [7, 0]
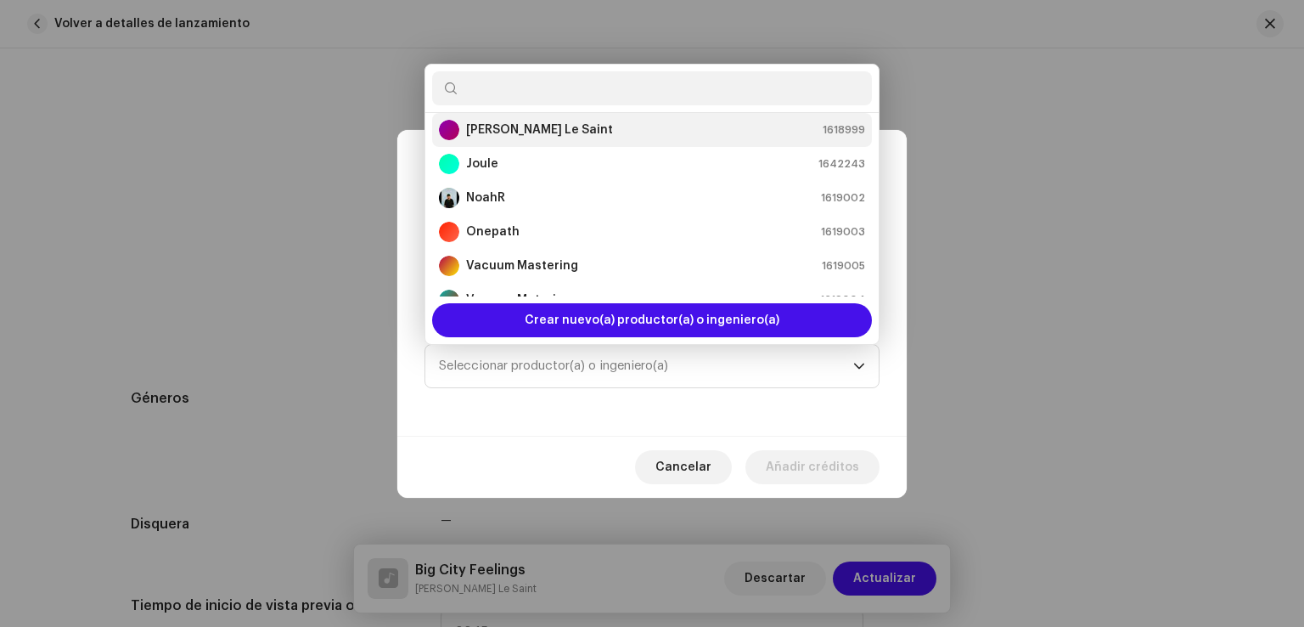
click at [527, 118] on li "[PERSON_NAME] Le Saint 1618999" at bounding box center [652, 130] width 440 height 34
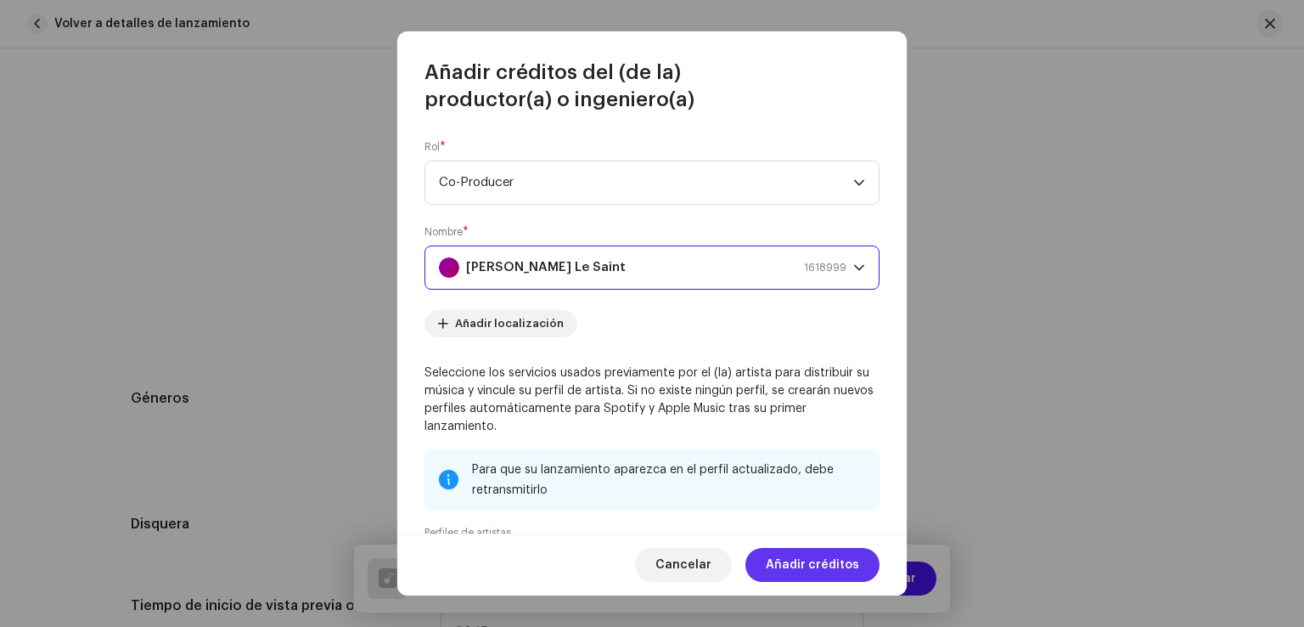
click at [801, 560] on span "Añadir créditos" at bounding box center [812, 565] width 93 height 34
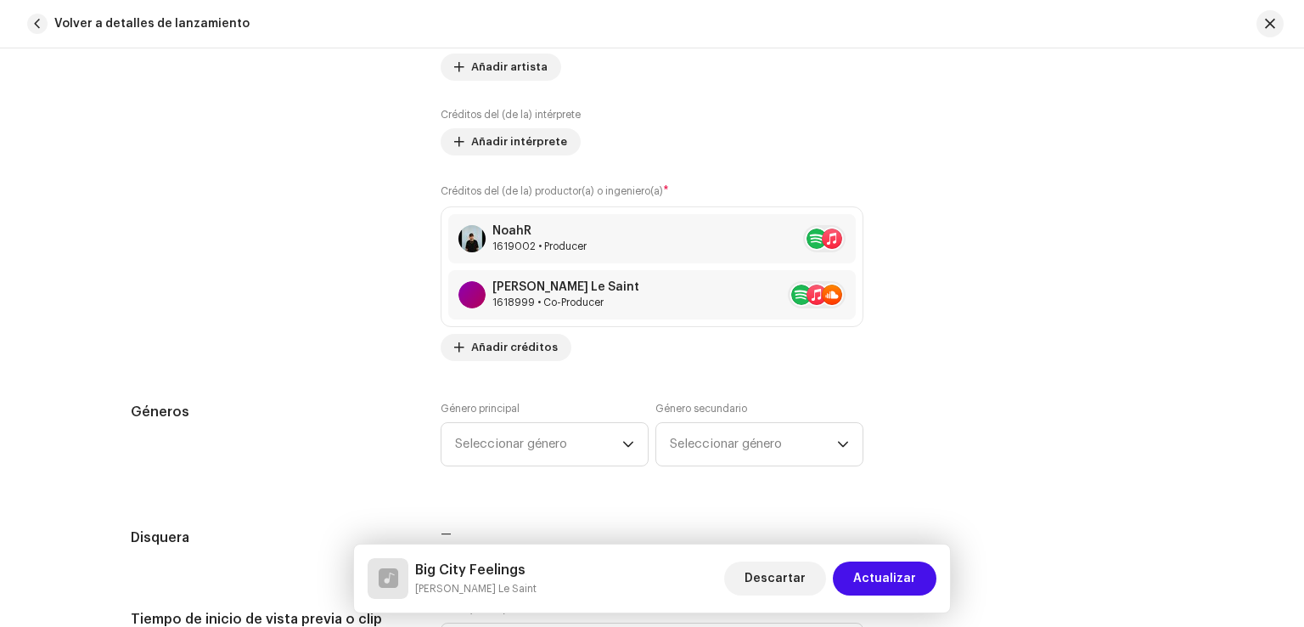
scroll to position [1186, 0]
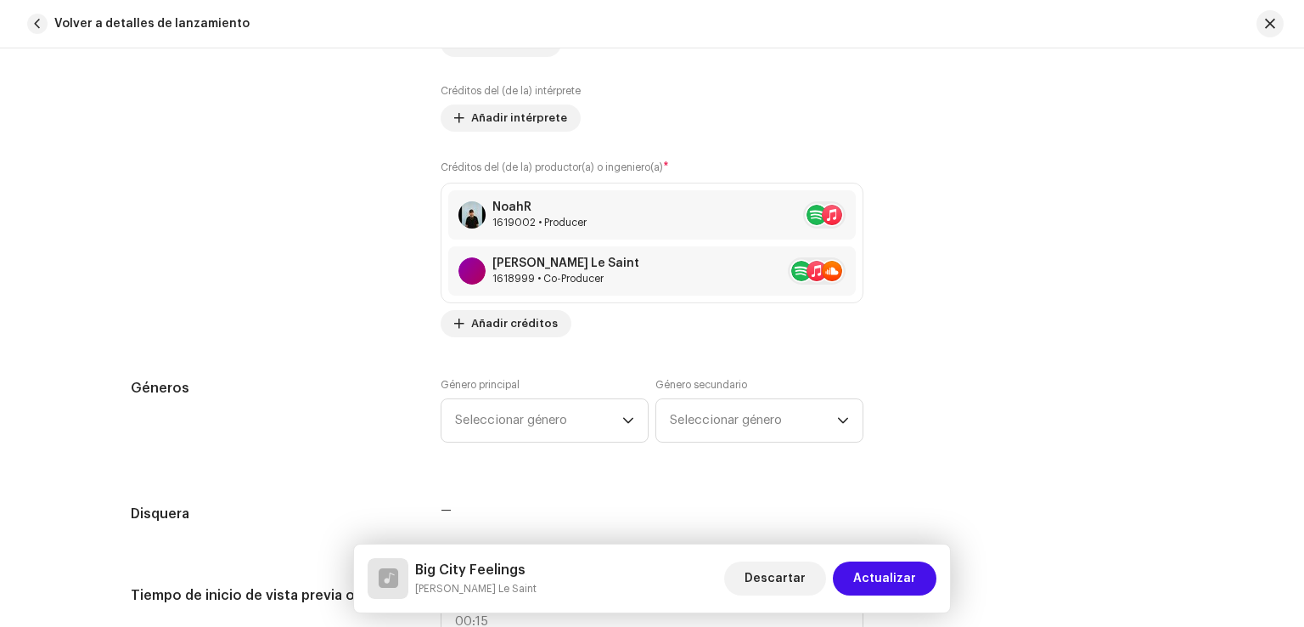
click at [512, 304] on div "Créditos del (de la) productor(a) o ingeniero(a) * NoahR 1619002 • Producer [PE…" at bounding box center [652, 248] width 423 height 178
click at [512, 316] on span "Añadir créditos" at bounding box center [514, 324] width 87 height 34
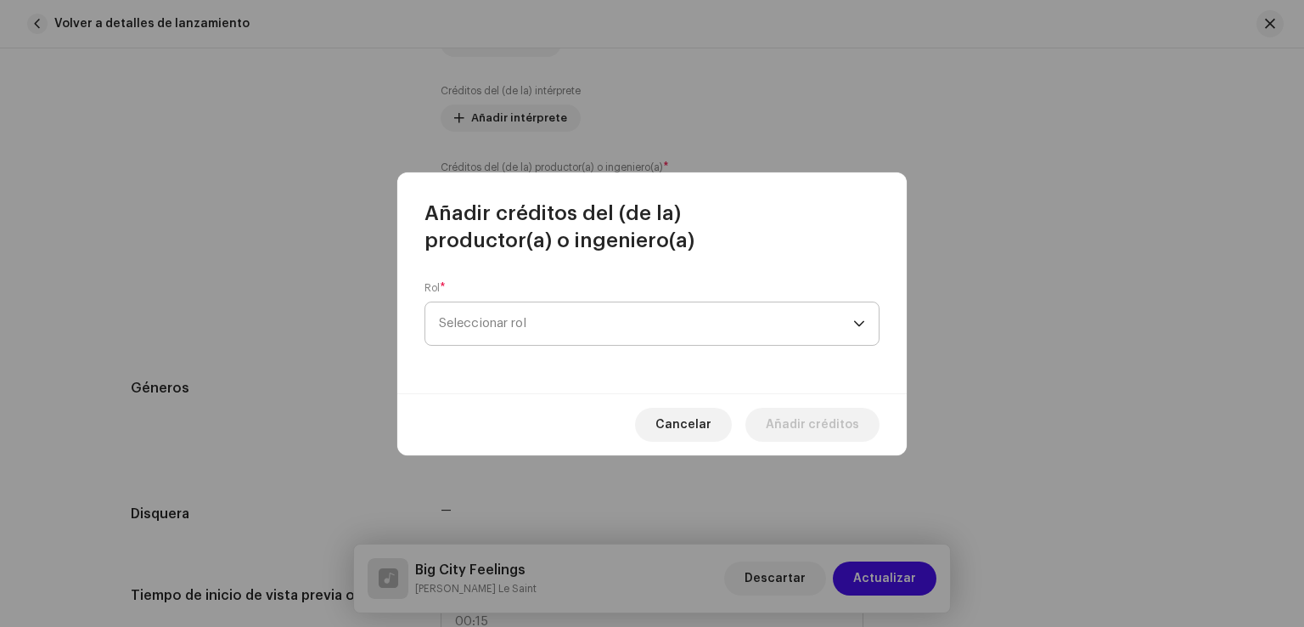
drag, startPoint x: 577, startPoint y: 328, endPoint x: 581, endPoint y: 298, distance: 29.9
click at [581, 298] on div "Rol * Seleccionar rol" at bounding box center [652, 313] width 455 height 65
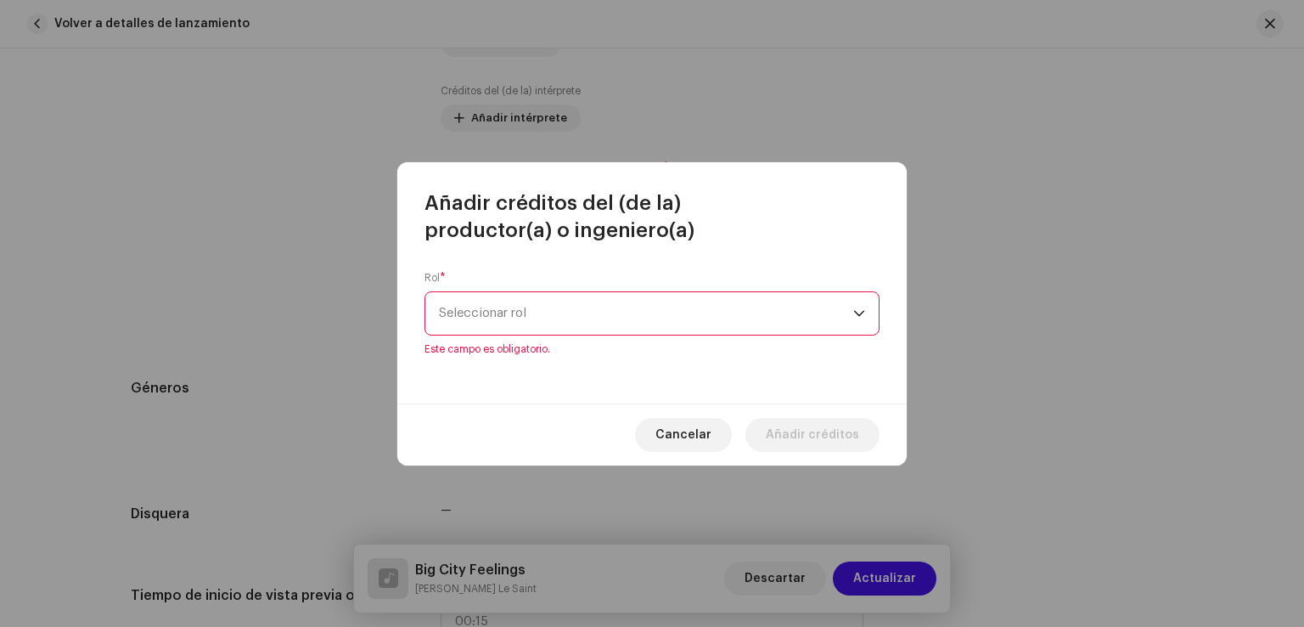
click at [581, 298] on span "Seleccionar rol" at bounding box center [646, 313] width 414 height 42
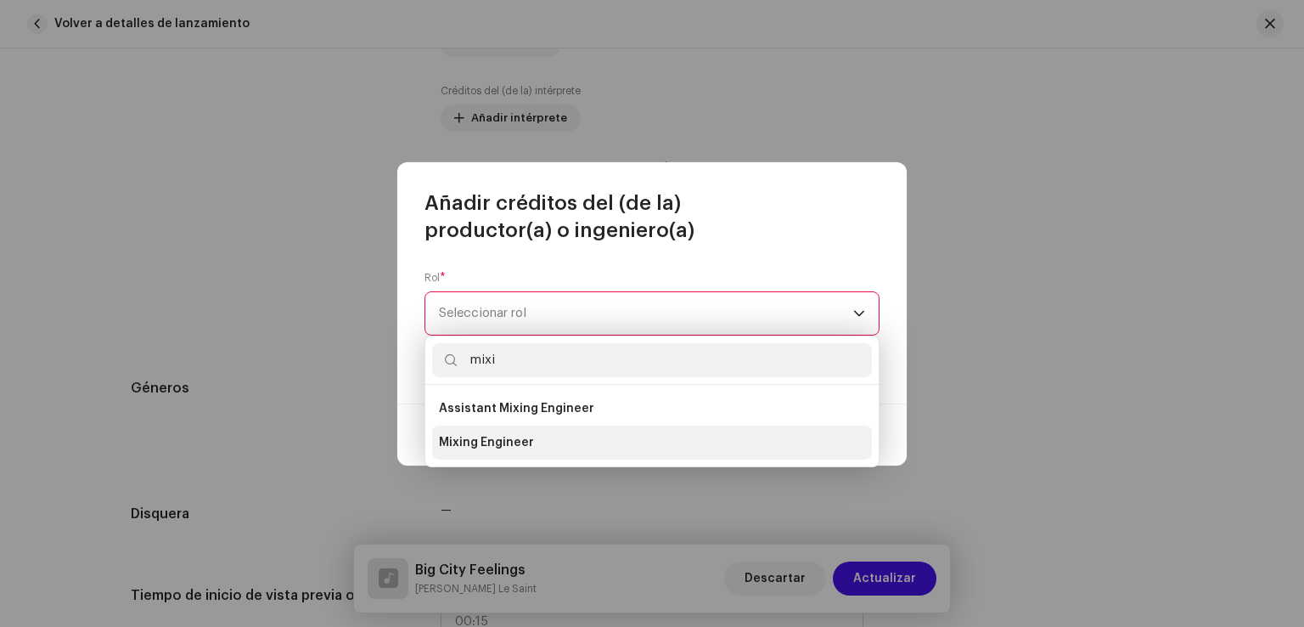
type input "mixi"
click at [505, 443] on span "Mixing Engineer" at bounding box center [486, 442] width 95 height 17
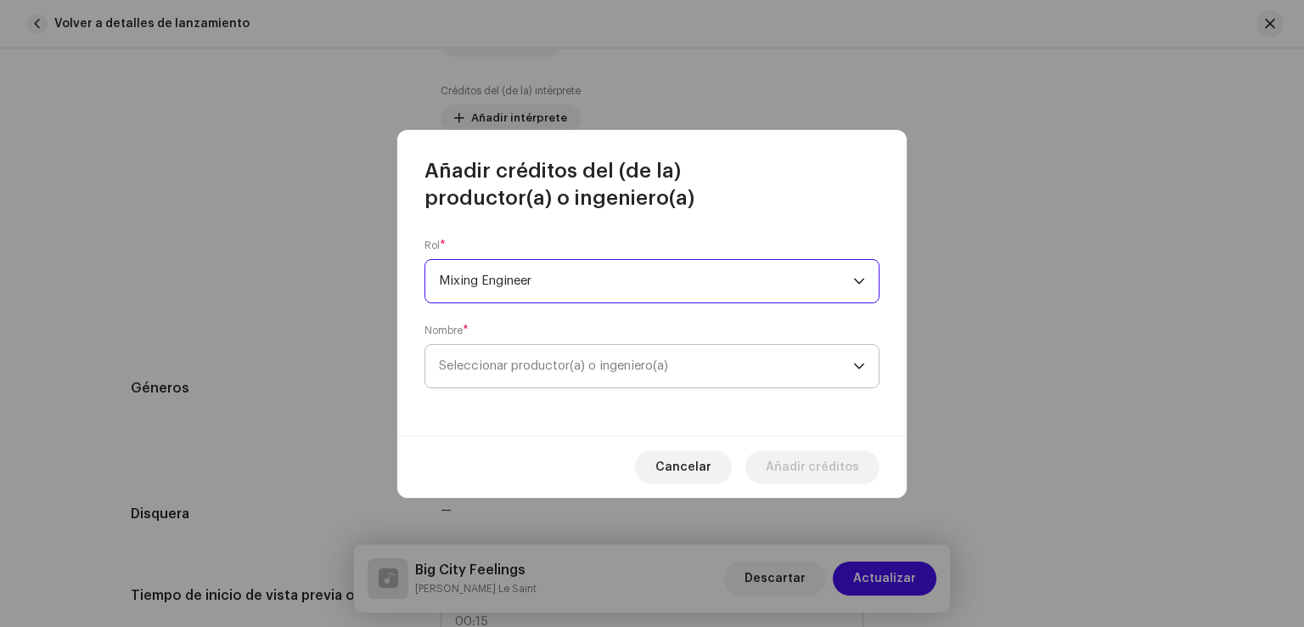
click at [536, 349] on span "Seleccionar productor(a) o ingeniero(a)" at bounding box center [646, 366] width 414 height 42
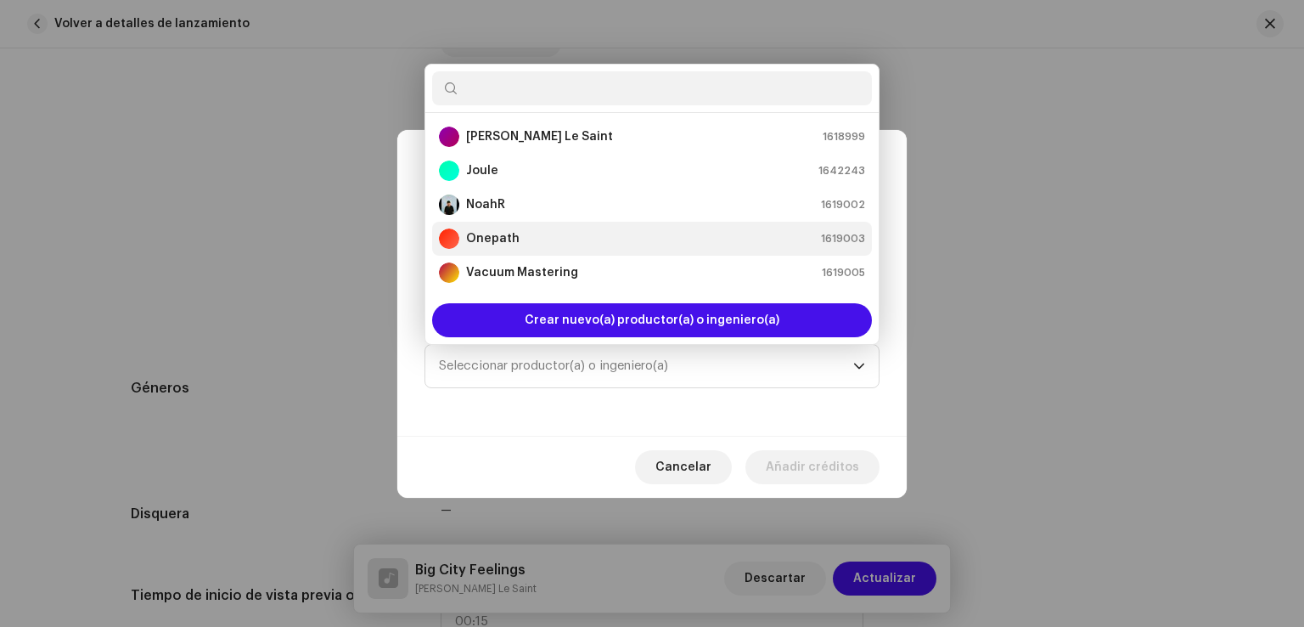
click at [479, 240] on strong "Onepath" at bounding box center [492, 238] width 53 height 17
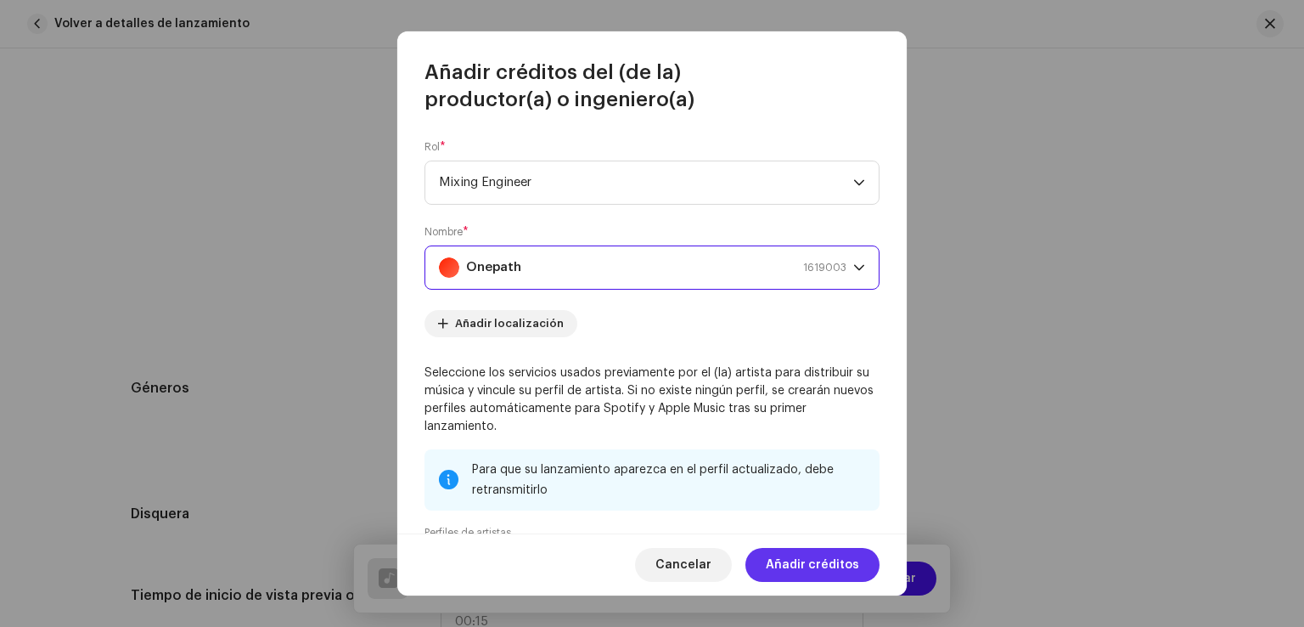
click at [805, 557] on span "Añadir créditos" at bounding box center [812, 565] width 93 height 34
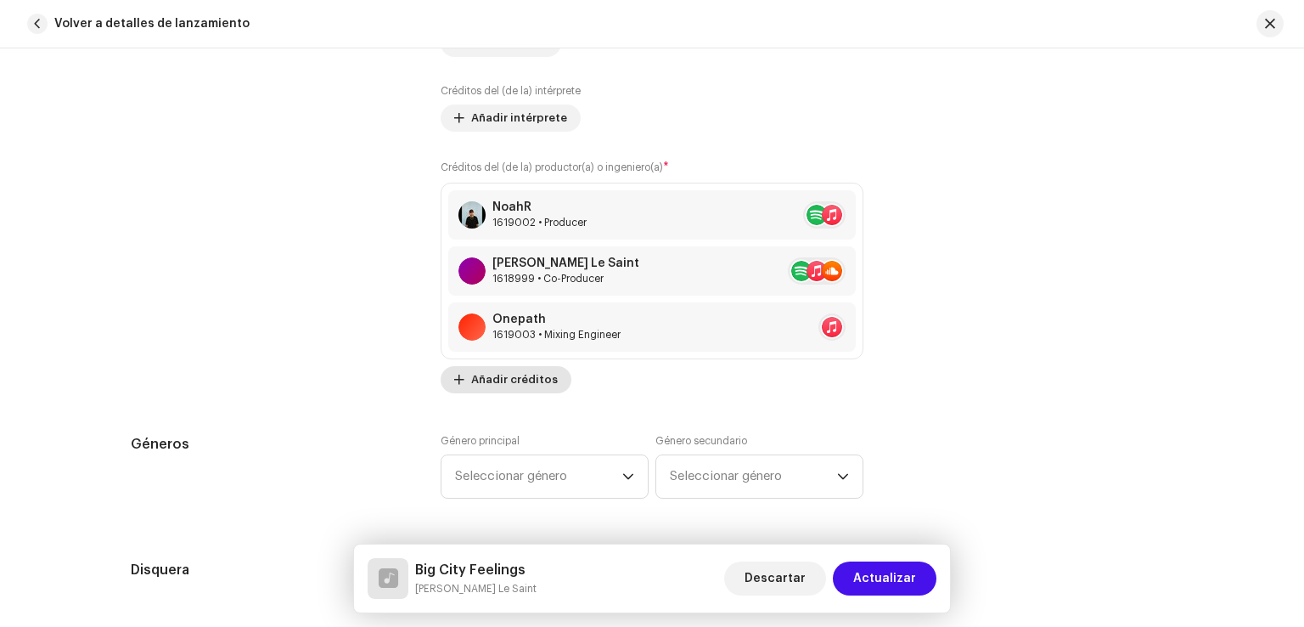
click at [498, 370] on span "Añadir créditos" at bounding box center [514, 380] width 87 height 34
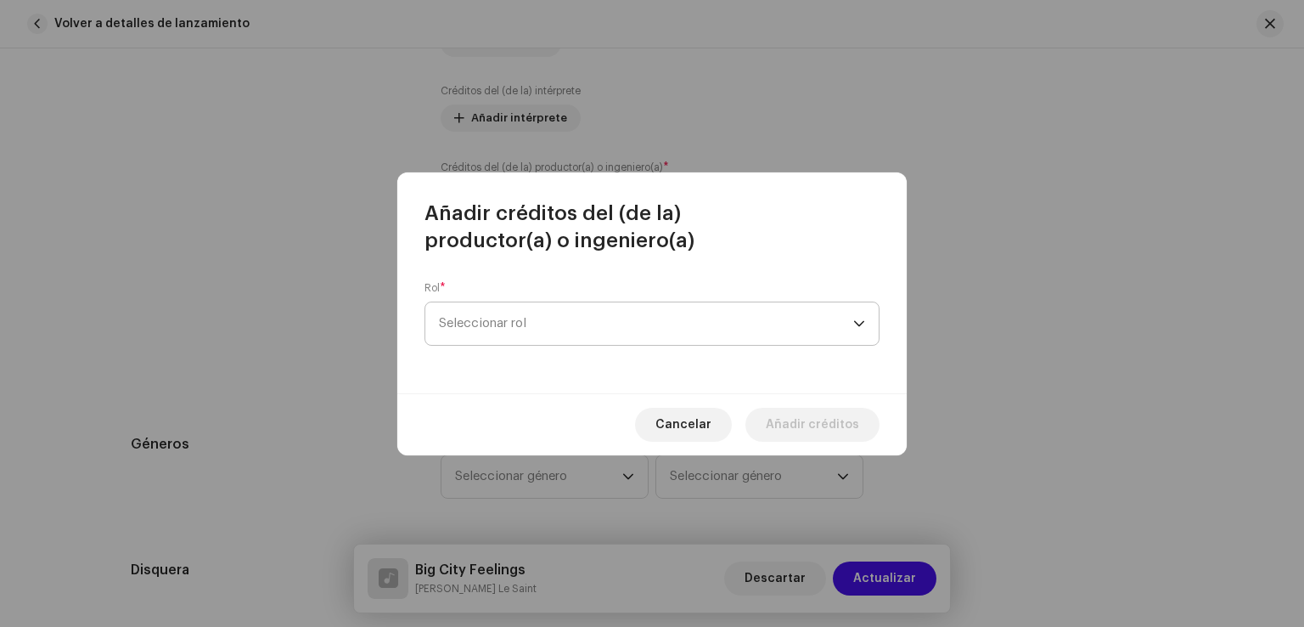
click at [537, 329] on span "Seleccionar rol" at bounding box center [646, 323] width 414 height 42
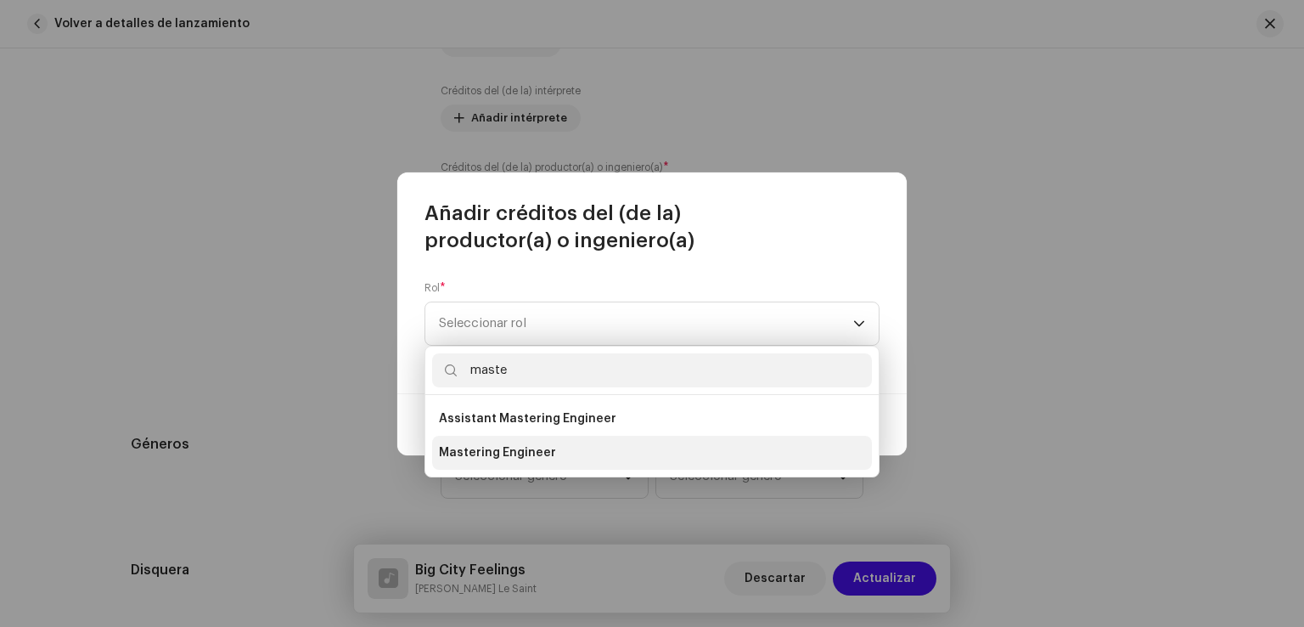
type input "maste"
click at [509, 439] on li "Mastering Engineer" at bounding box center [652, 453] width 440 height 34
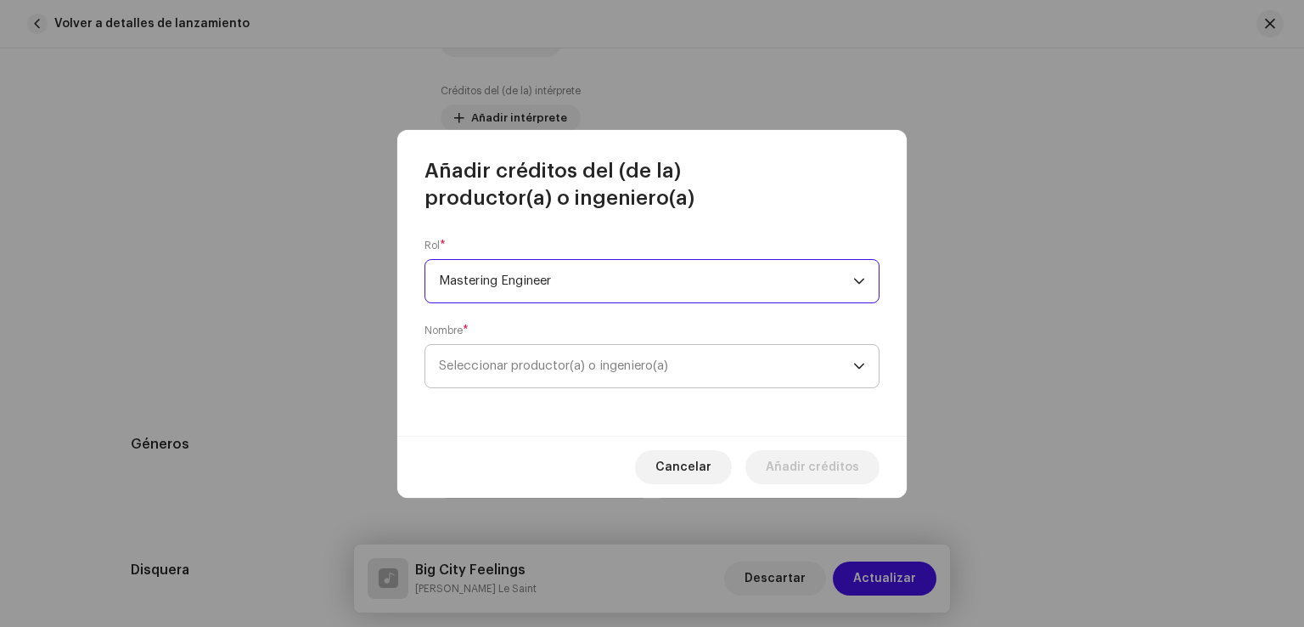
click at [600, 365] on span "Seleccionar productor(a) o ingeniero(a)" at bounding box center [553, 365] width 229 height 13
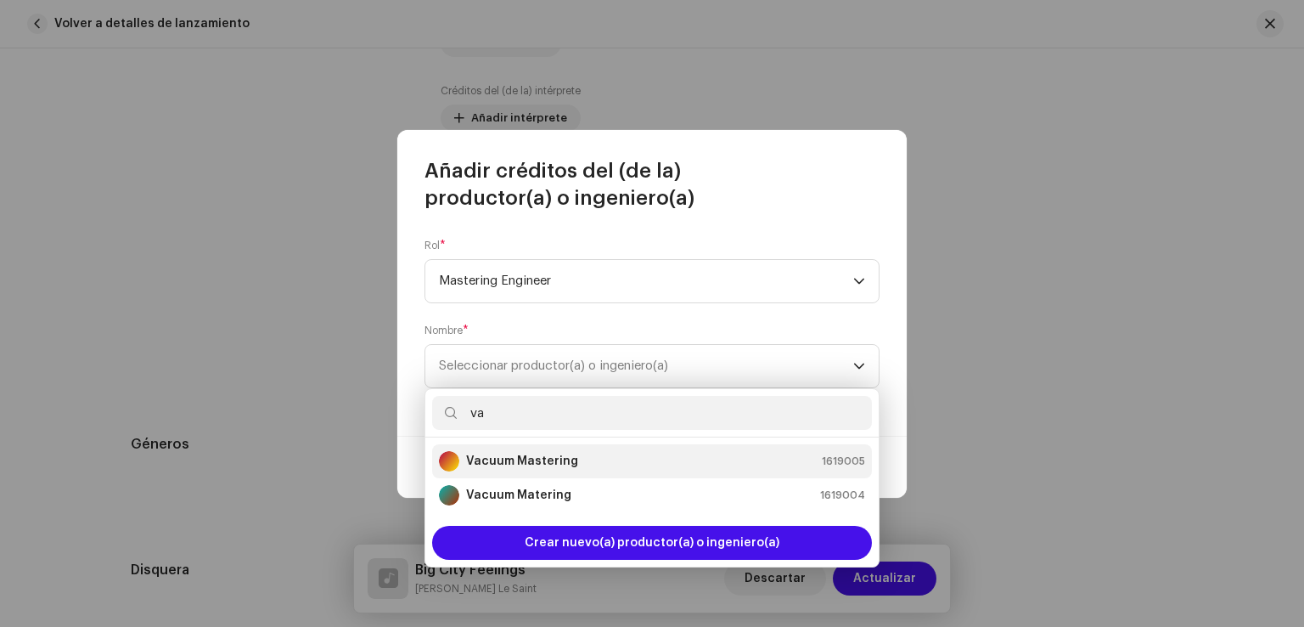
type input "va"
click at [572, 457] on div "Vacuum Mastering 1619005" at bounding box center [652, 461] width 426 height 20
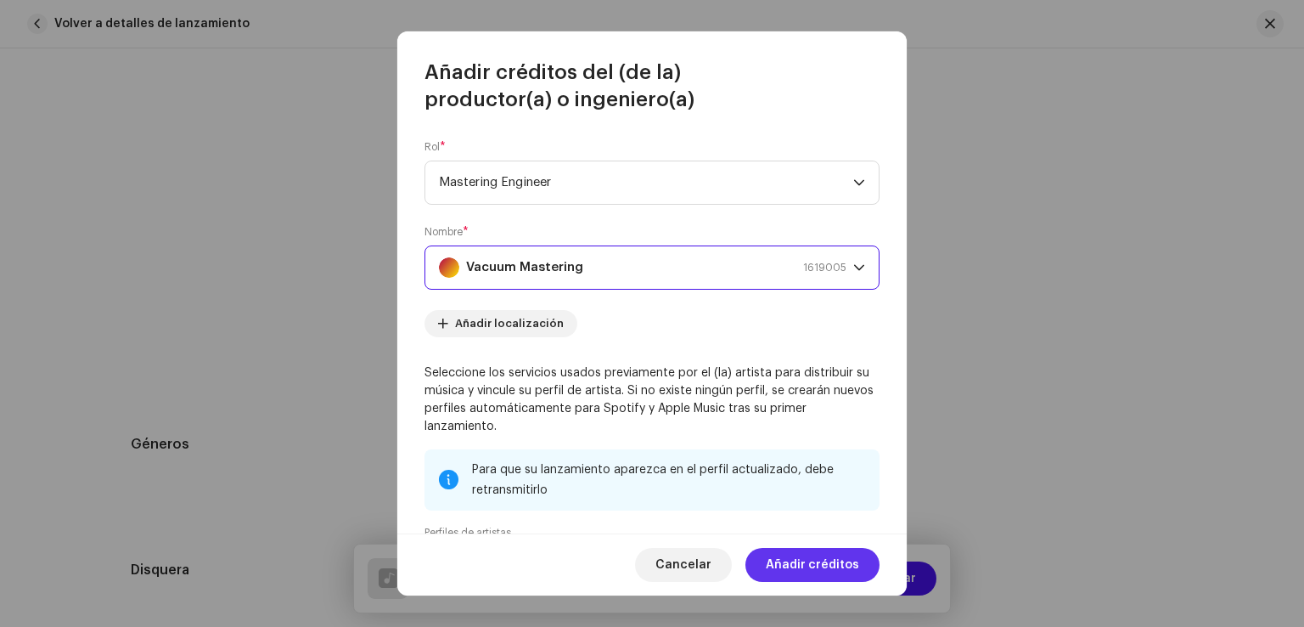
click at [832, 566] on span "Añadir créditos" at bounding box center [812, 565] width 93 height 34
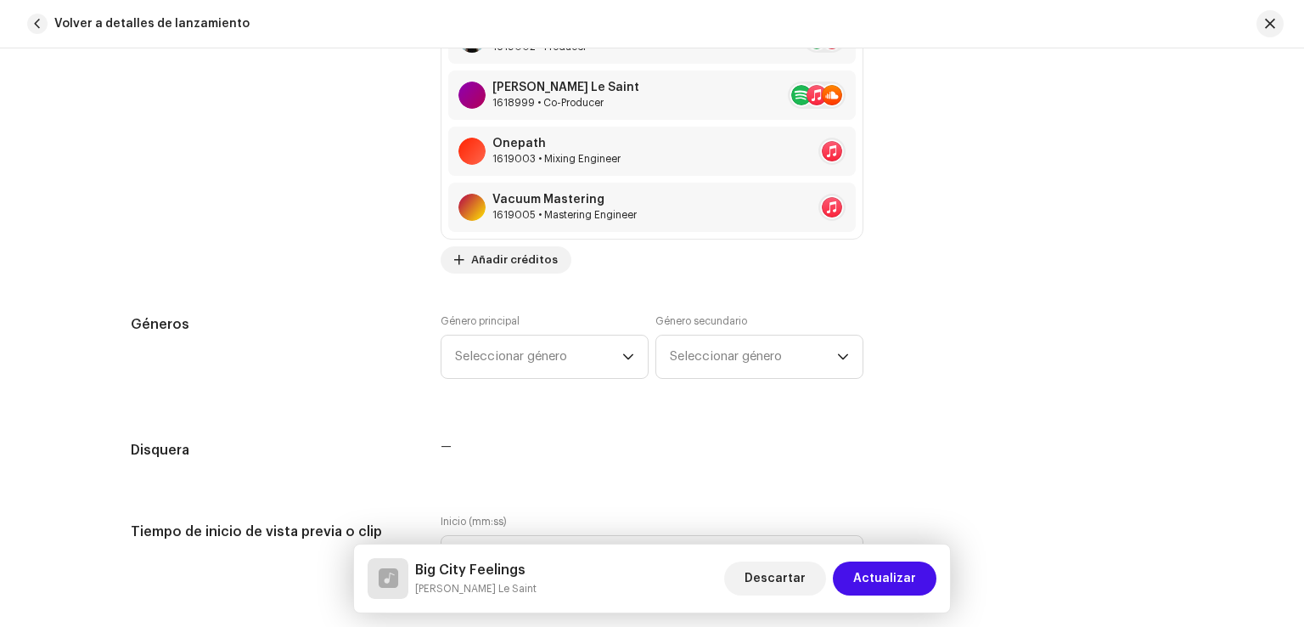
scroll to position [1400, 0]
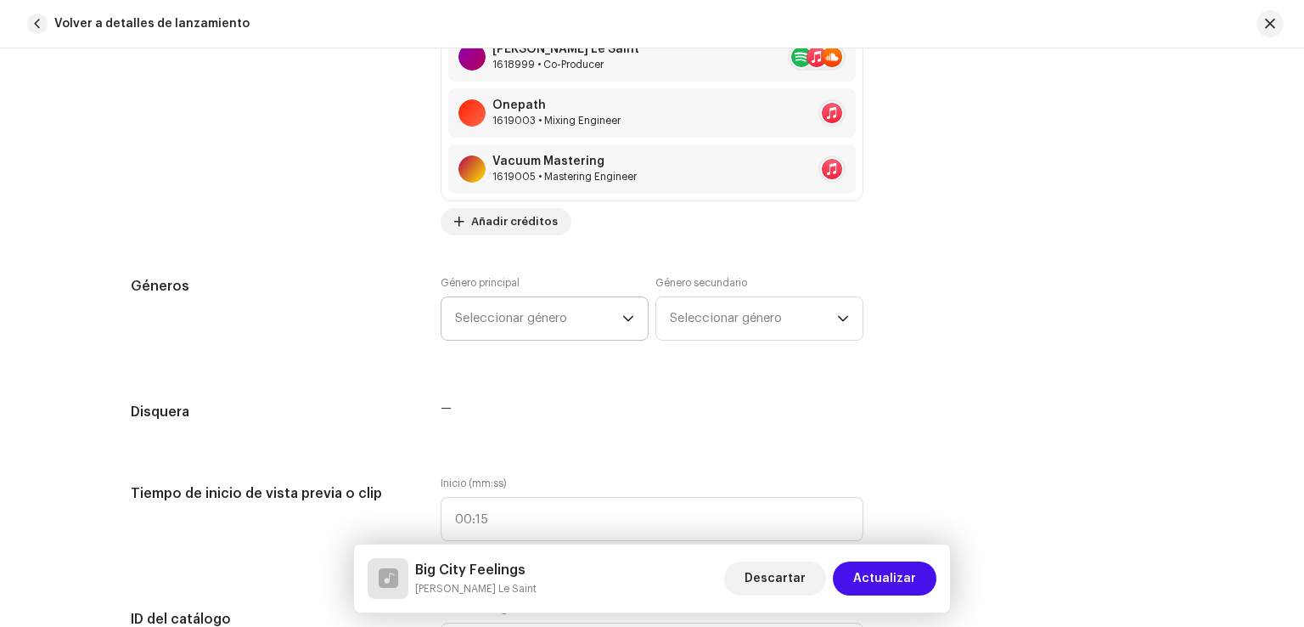
click at [587, 335] on span "Seleccionar género" at bounding box center [538, 318] width 167 height 42
